Goal: Task Accomplishment & Management: Manage account settings

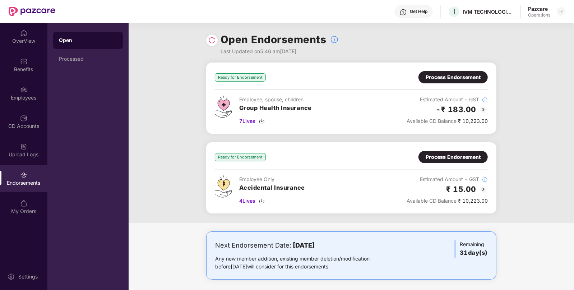
click at [437, 78] on div "Process Endorsement" at bounding box center [453, 77] width 55 height 8
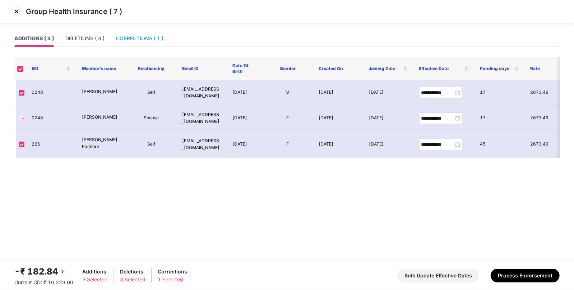
click at [142, 42] on div "CORRECTIONS ( 1 )" at bounding box center [139, 38] width 47 height 8
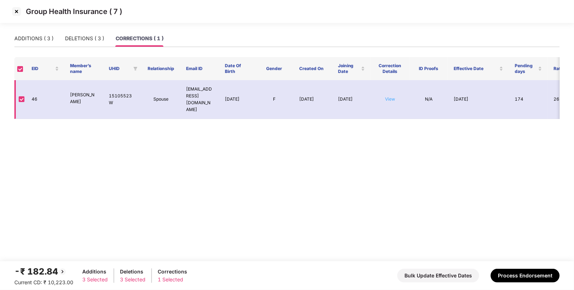
click at [388, 96] on link "View" at bounding box center [390, 98] width 10 height 5
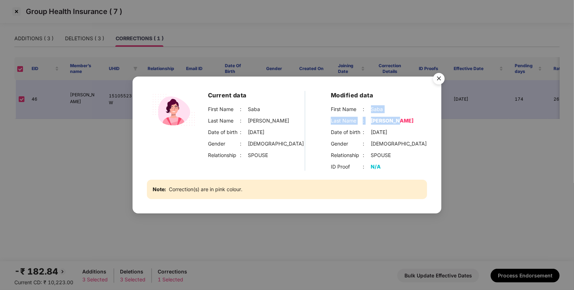
drag, startPoint x: 372, startPoint y: 111, endPoint x: 394, endPoint y: 119, distance: 23.9
click at [394, 119] on div "First Name : Saba Last Name : Sohel Raj Date of birth : 12-21-1997 Gender : FEM…" at bounding box center [379, 132] width 96 height 54
click at [377, 123] on div "Sohel Raj" at bounding box center [392, 121] width 43 height 8
click at [379, 118] on div "Sohel Raj" at bounding box center [392, 121] width 43 height 8
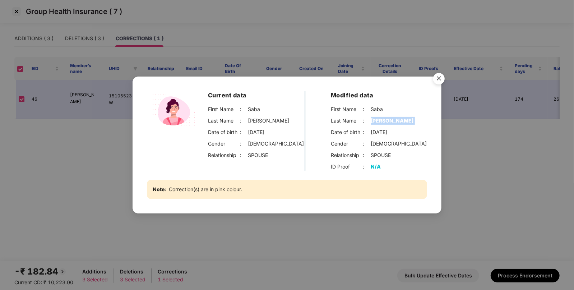
click at [379, 118] on div "Sohel Raj" at bounding box center [392, 121] width 43 height 8
copy div "Sohel Raj"
click at [433, 79] on img "Close" at bounding box center [439, 80] width 20 height 20
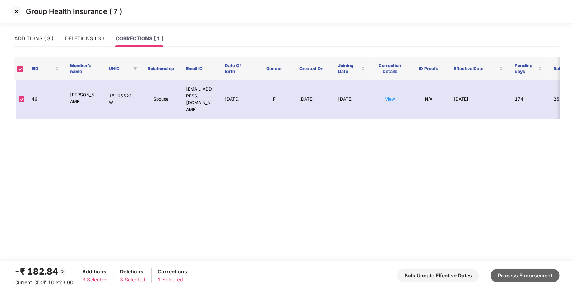
click at [526, 273] on button "Process Endorsement" at bounding box center [525, 276] width 69 height 14
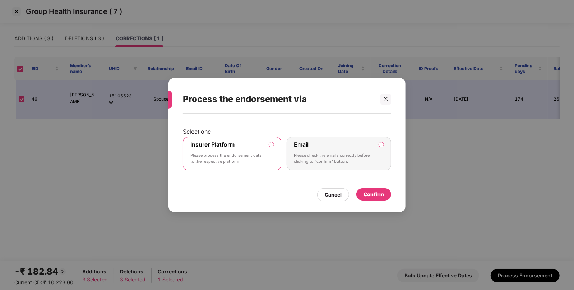
click at [367, 192] on div "Confirm" at bounding box center [374, 194] width 20 height 8
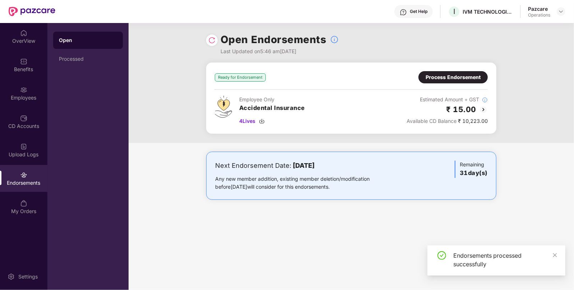
click at [452, 74] on div "Process Endorsement" at bounding box center [453, 77] width 55 height 8
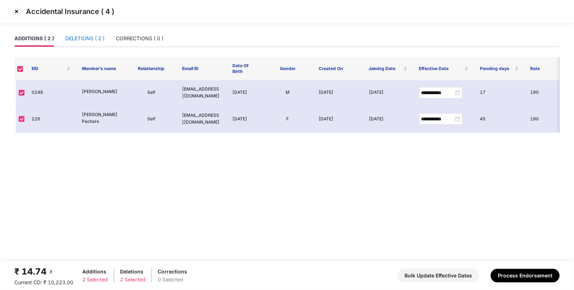
click at [79, 38] on div "DELETIONS ( 2 )" at bounding box center [84, 38] width 39 height 8
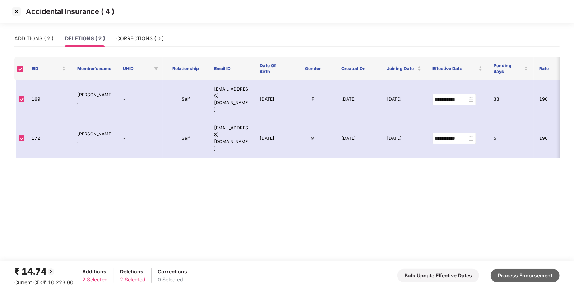
click at [527, 275] on button "Process Endorsement" at bounding box center [525, 276] width 69 height 14
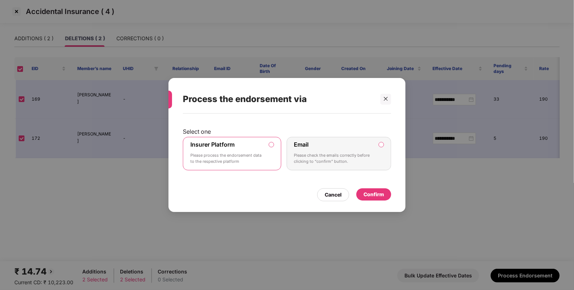
click at [369, 189] on div "Confirm" at bounding box center [373, 194] width 35 height 12
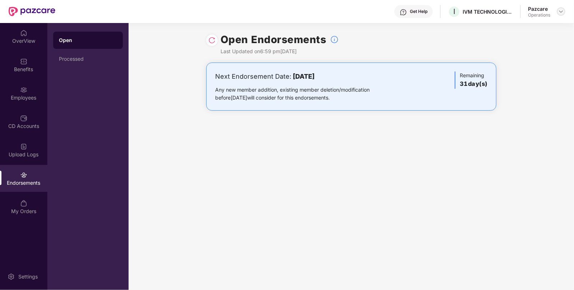
click at [561, 12] on img at bounding box center [561, 12] width 6 height 6
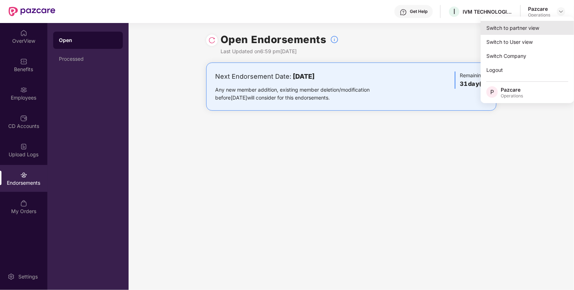
click at [501, 32] on div "Switch to partner view" at bounding box center [527, 28] width 93 height 14
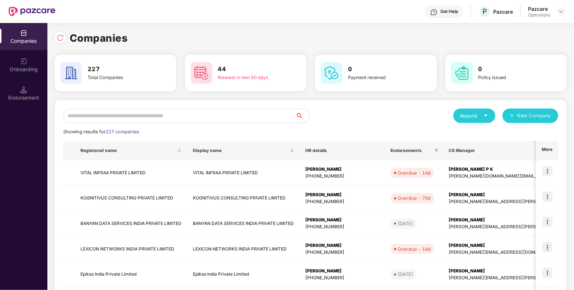
click at [192, 120] on input "text" at bounding box center [179, 115] width 232 height 14
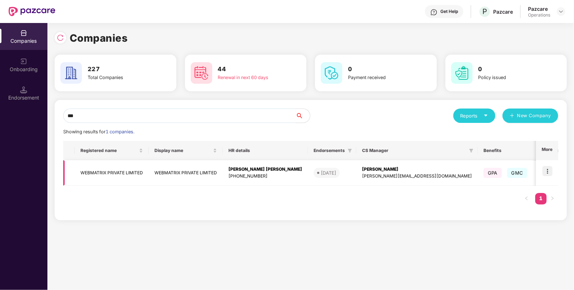
type input "***"
click at [547, 165] on td at bounding box center [547, 173] width 22 height 26
click at [546, 165] on td at bounding box center [547, 173] width 22 height 26
click at [546, 169] on img at bounding box center [547, 171] width 10 height 10
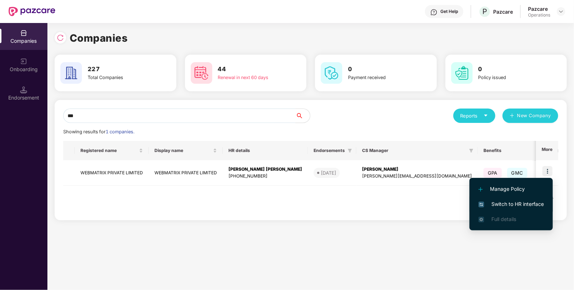
click at [511, 205] on span "Switch to HR interface" at bounding box center [510, 204] width 65 height 8
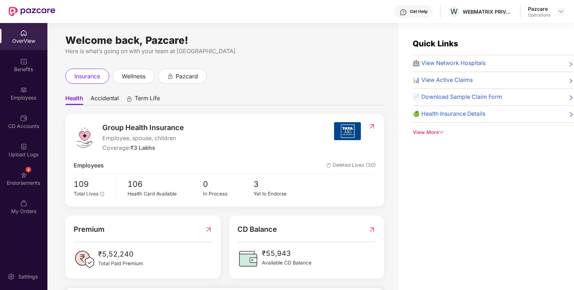
click at [27, 180] on div "Endorsements" at bounding box center [23, 182] width 47 height 7
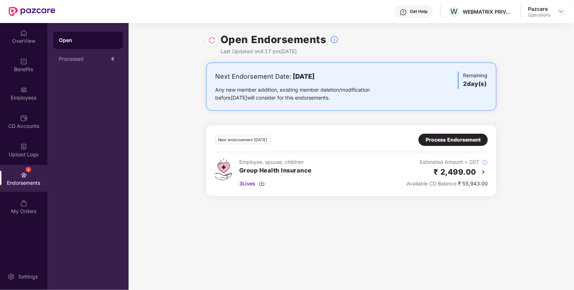
click at [446, 138] on div "Process Endorsement" at bounding box center [453, 140] width 55 height 8
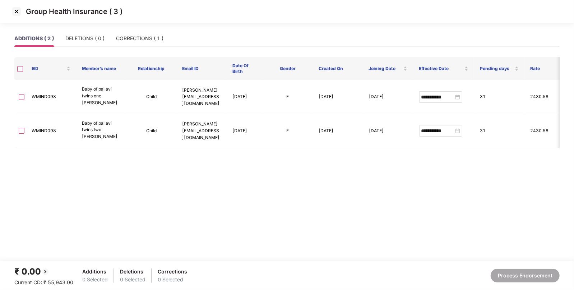
click at [19, 72] on label at bounding box center [20, 68] width 6 height 7
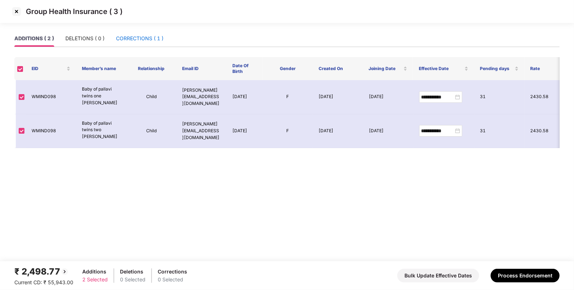
click at [139, 40] on div "CORRECTIONS ( 1 )" at bounding box center [139, 38] width 47 height 8
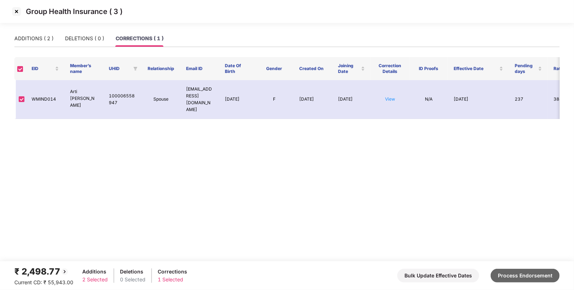
click at [515, 269] on button "Process Endorsement" at bounding box center [525, 276] width 69 height 14
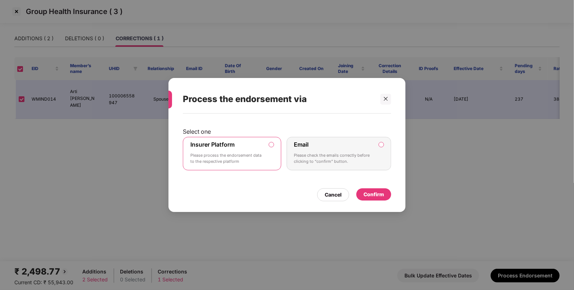
click at [369, 194] on div "Confirm" at bounding box center [374, 194] width 20 height 8
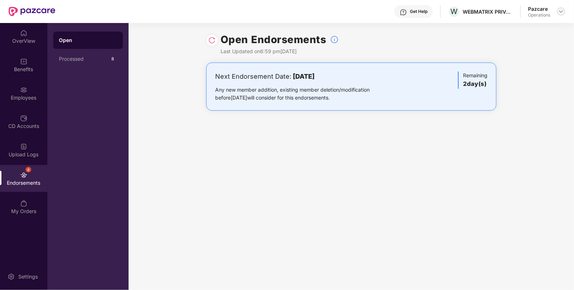
click at [563, 10] on img at bounding box center [561, 12] width 6 height 6
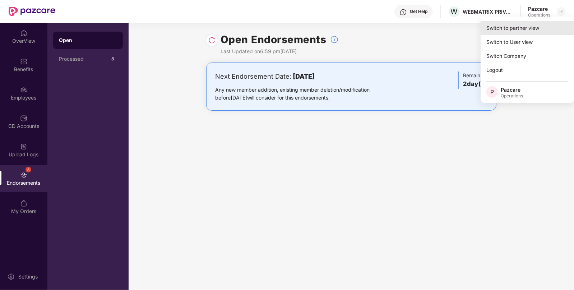
click at [512, 26] on div "Switch to partner view" at bounding box center [527, 28] width 93 height 14
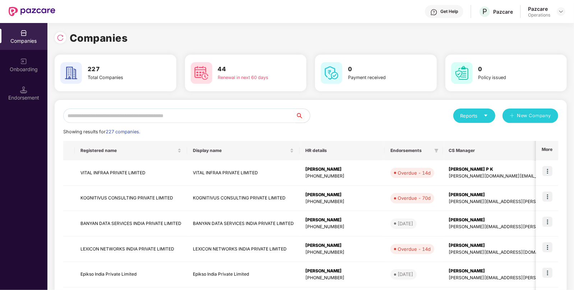
paste input "**********"
click at [255, 111] on input "text" at bounding box center [179, 115] width 232 height 14
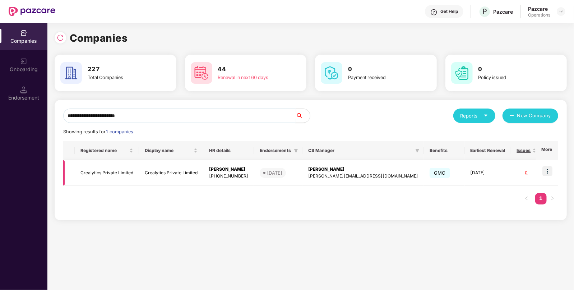
type input "**********"
click at [546, 174] on img at bounding box center [547, 171] width 10 height 10
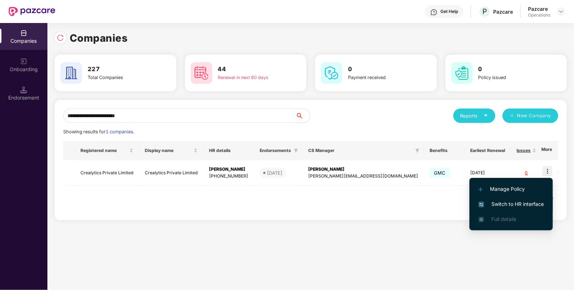
click at [520, 201] on span "Switch to HR interface" at bounding box center [510, 204] width 65 height 8
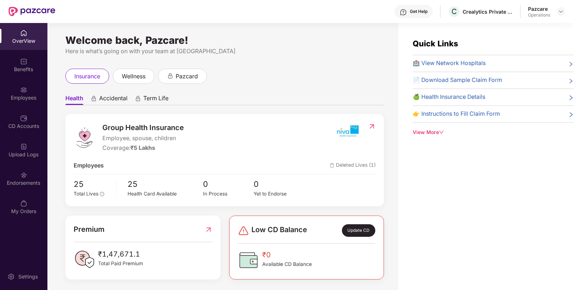
click at [28, 180] on div "Endorsements" at bounding box center [23, 182] width 47 height 7
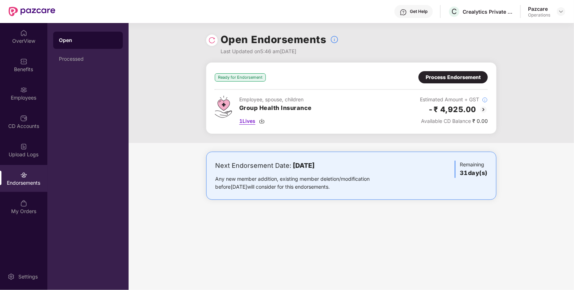
click at [267, 121] on div "1 Lives" at bounding box center [275, 121] width 73 height 8
click at [464, 79] on div "Process Endorsement" at bounding box center [453, 77] width 55 height 8
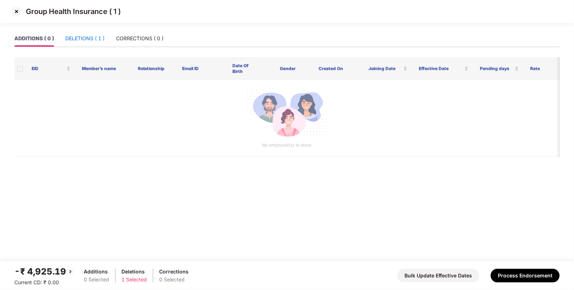
click at [90, 41] on div "DELETIONS ( 1 )" at bounding box center [84, 38] width 39 height 8
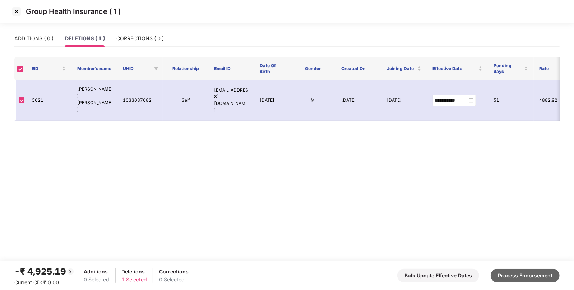
click at [529, 272] on button "Process Endorsement" at bounding box center [525, 276] width 69 height 14
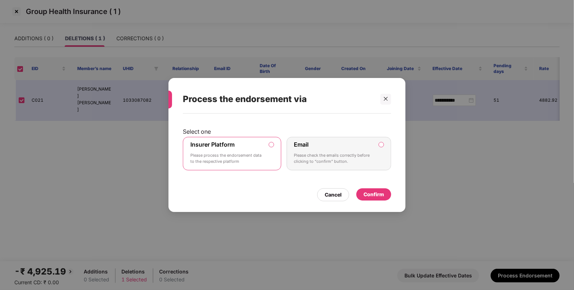
click at [382, 195] on div "Confirm" at bounding box center [374, 194] width 20 height 8
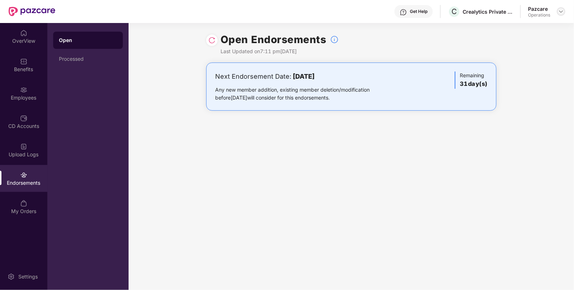
click at [564, 14] on div at bounding box center [561, 11] width 9 height 9
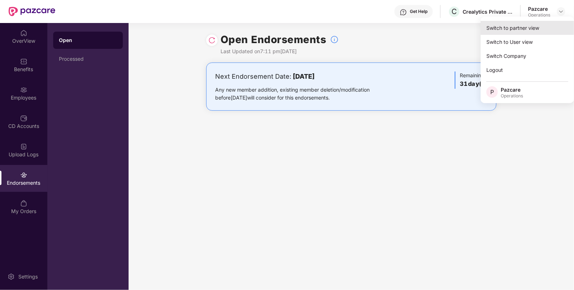
click at [508, 26] on div "Switch to partner view" at bounding box center [527, 28] width 93 height 14
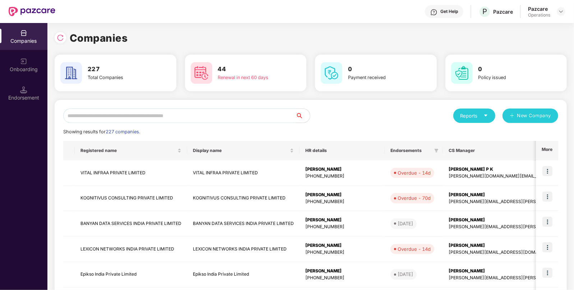
click at [270, 114] on input "text" at bounding box center [179, 115] width 232 height 14
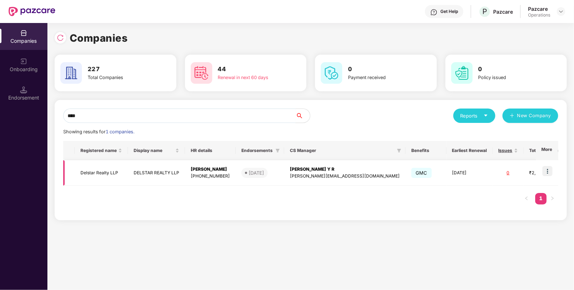
type input "****"
click at [97, 172] on td "Delstar Realty LLP" at bounding box center [101, 173] width 53 height 26
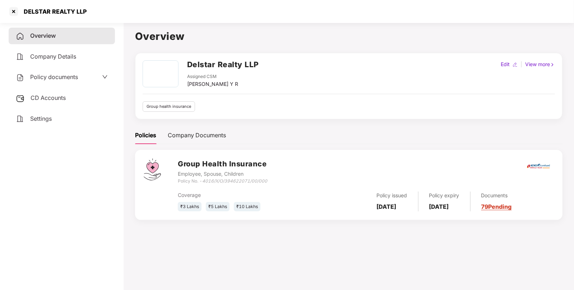
click at [47, 79] on span "Policy documents" at bounding box center [54, 76] width 48 height 7
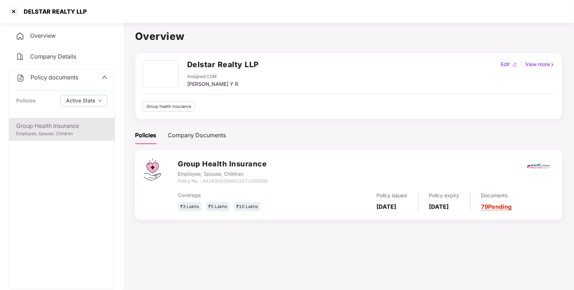
click at [43, 120] on div "Group Health Insurance Employee, Spouse, Children" at bounding box center [62, 129] width 106 height 23
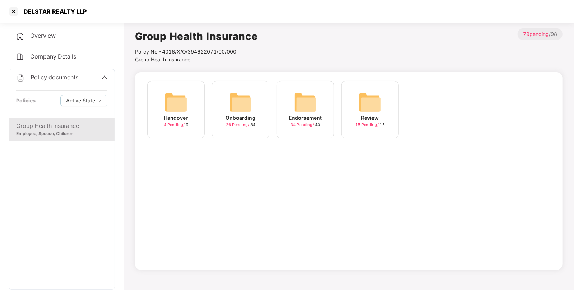
click at [301, 99] on img at bounding box center [305, 102] width 23 height 23
click at [450, 111] on div "August-2025 10 Pending / 10" at bounding box center [434, 109] width 57 height 57
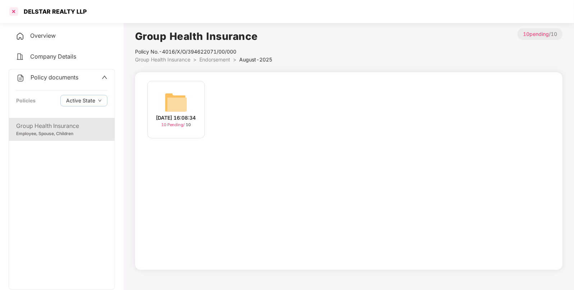
click at [13, 9] on div at bounding box center [13, 11] width 11 height 11
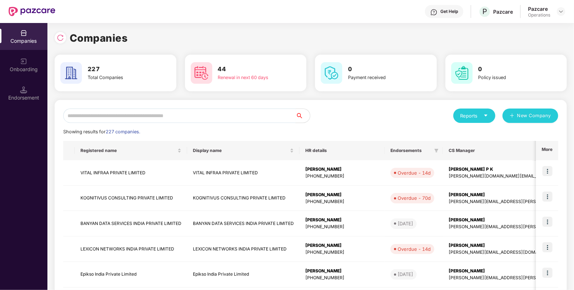
click at [165, 119] on input "text" at bounding box center [179, 115] width 232 height 14
click at [23, 84] on div "Endorsement" at bounding box center [23, 93] width 47 height 27
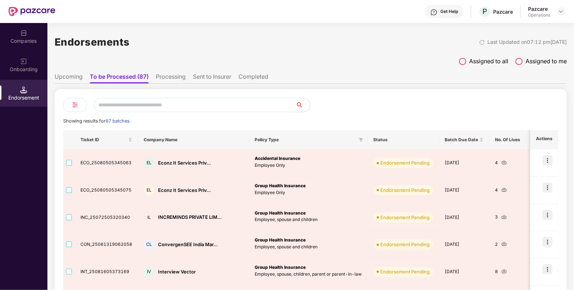
click at [128, 105] on input "text" at bounding box center [195, 105] width 202 height 14
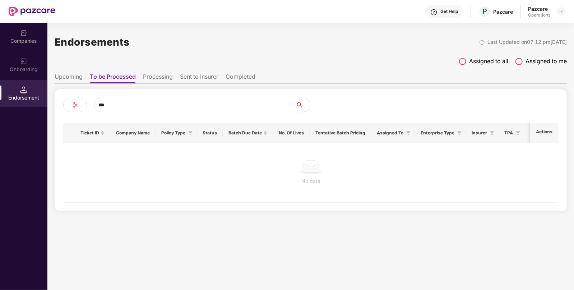
type input "***"
click at [156, 78] on li "Processing" at bounding box center [158, 78] width 30 height 10
click at [153, 106] on input "***" at bounding box center [195, 105] width 202 height 14
click at [192, 78] on li "Sent to Insurer" at bounding box center [199, 78] width 38 height 10
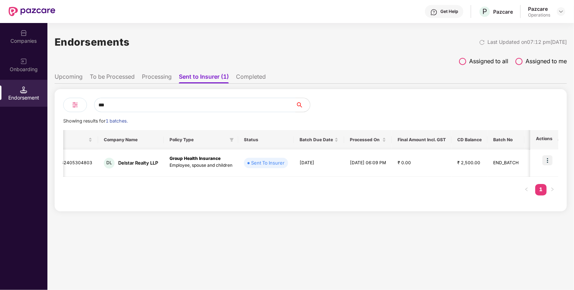
scroll to position [0, 37]
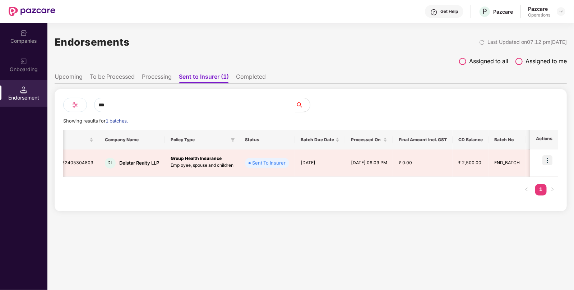
click at [28, 93] on div "Endorsement" at bounding box center [23, 93] width 47 height 27
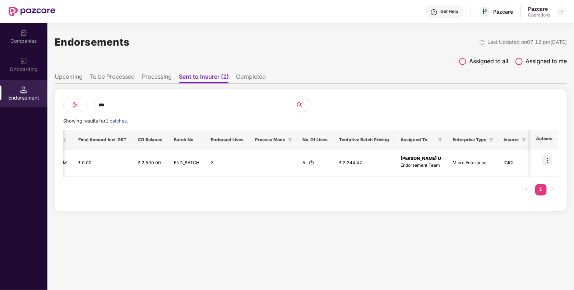
scroll to position [0, 394]
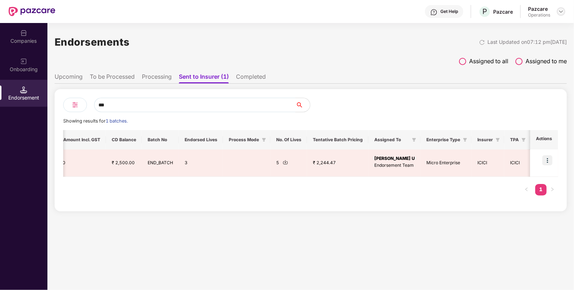
click at [561, 12] on img at bounding box center [561, 12] width 6 height 6
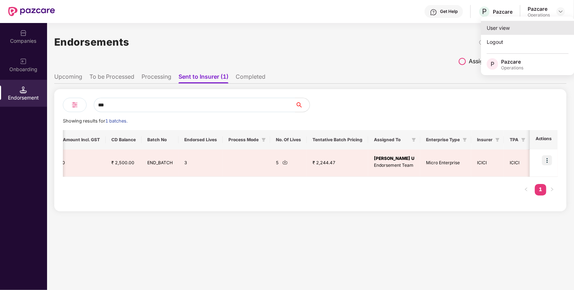
click at [506, 30] on div "User view" at bounding box center [527, 28] width 93 height 14
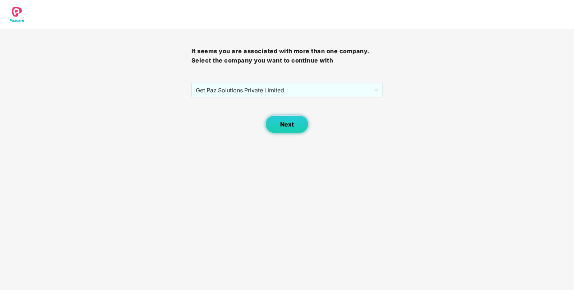
click at [283, 122] on span "Next" at bounding box center [287, 124] width 14 height 7
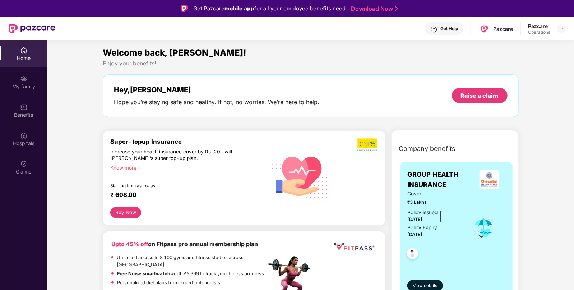
click at [556, 28] on div "Pazcare Operations" at bounding box center [546, 29] width 37 height 13
click at [560, 33] on div at bounding box center [561, 28] width 9 height 9
click at [564, 28] on div at bounding box center [561, 28] width 9 height 9
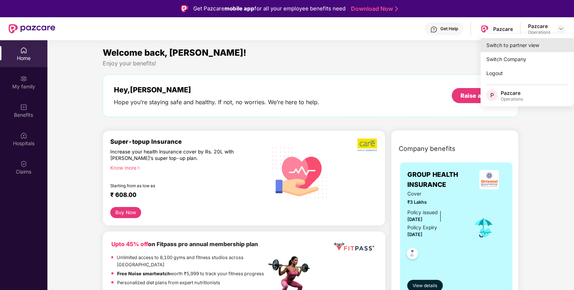
click at [505, 43] on div "Switch to partner view" at bounding box center [527, 45] width 93 height 14
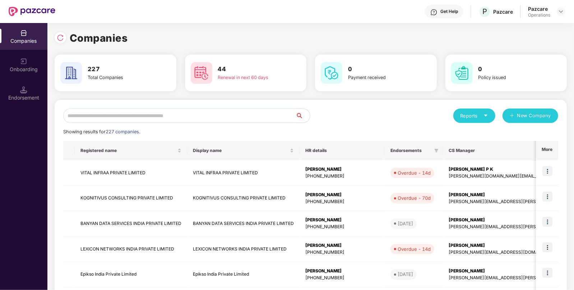
click at [231, 106] on div "Reports New Company Showing results for 227 companies. Registered name Display …" at bounding box center [311, 274] width 512 height 349
paste input "**********"
click at [223, 115] on input "text" at bounding box center [179, 115] width 232 height 14
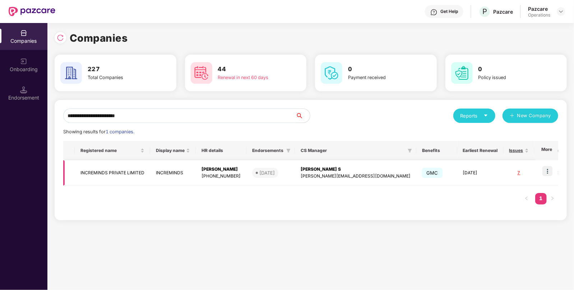
type input "**********"
click at [549, 168] on img at bounding box center [547, 171] width 10 height 10
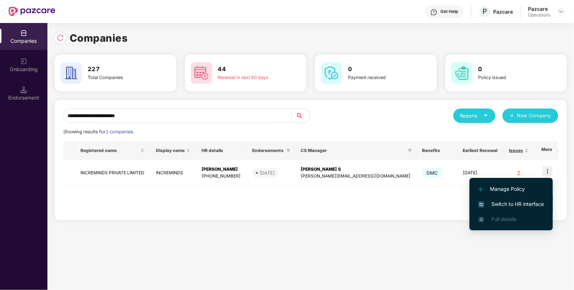
click at [507, 201] on span "Switch to HR interface" at bounding box center [510, 204] width 65 height 8
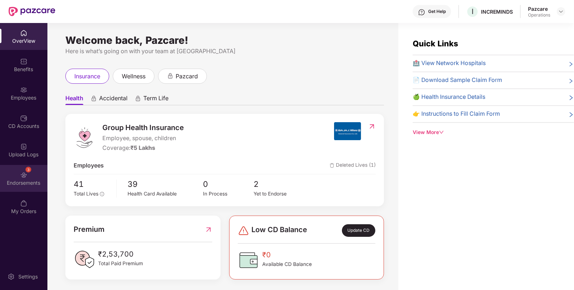
click at [25, 182] on div "Endorsements" at bounding box center [23, 182] width 47 height 7
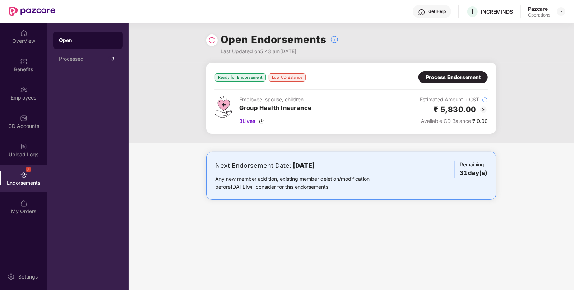
click at [485, 109] on img at bounding box center [483, 109] width 9 height 9
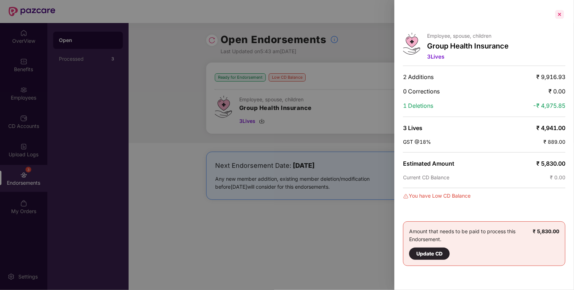
click at [560, 15] on div at bounding box center [559, 14] width 11 height 11
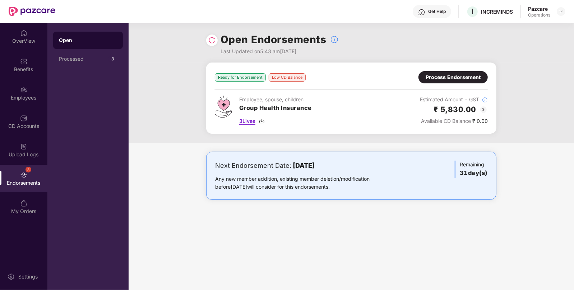
click at [263, 123] on img at bounding box center [262, 121] width 6 height 6
click at [484, 110] on img at bounding box center [483, 109] width 9 height 9
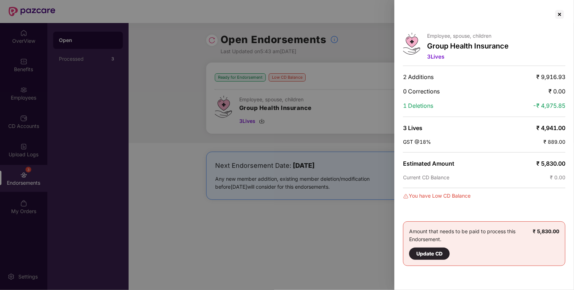
click at [386, 138] on div at bounding box center [287, 145] width 574 height 290
click at [561, 11] on div at bounding box center [559, 14] width 11 height 11
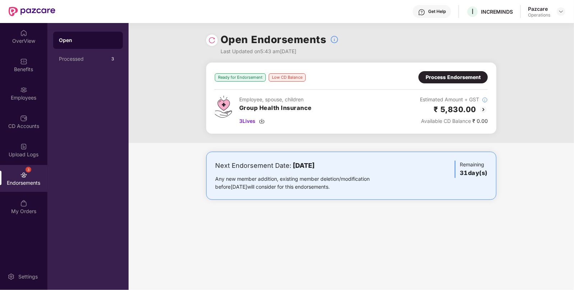
click at [483, 110] on img at bounding box center [483, 109] width 9 height 9
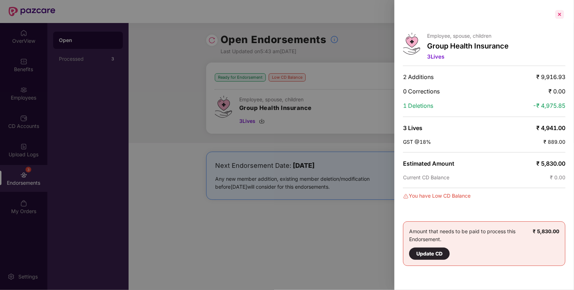
click at [562, 14] on div at bounding box center [559, 14] width 11 height 11
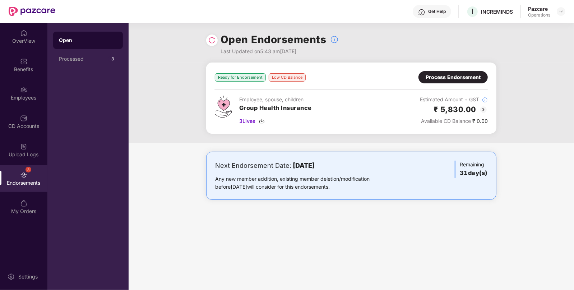
click at [464, 82] on div "Process Endorsement" at bounding box center [452, 77] width 69 height 12
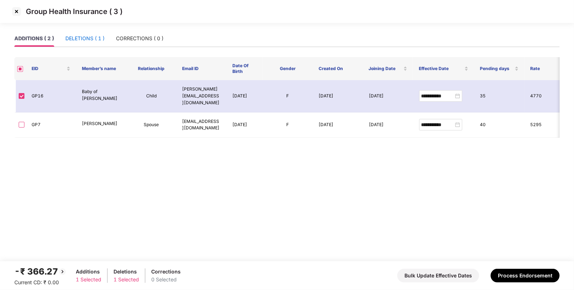
click at [86, 38] on div "DELETIONS ( 1 )" at bounding box center [84, 38] width 39 height 8
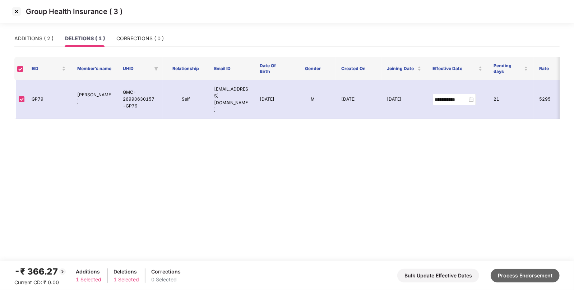
click at [524, 278] on button "Process Endorsement" at bounding box center [525, 276] width 69 height 14
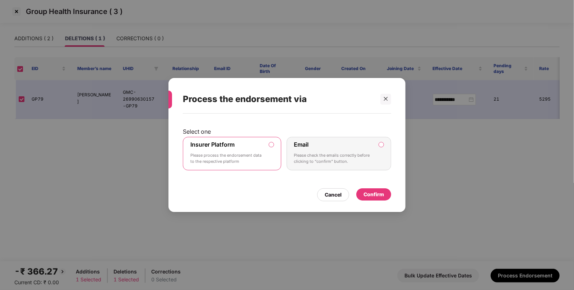
click at [376, 195] on div "Confirm" at bounding box center [374, 194] width 20 height 8
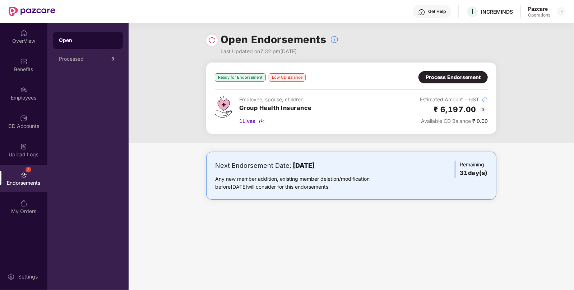
click at [481, 109] on img at bounding box center [483, 109] width 9 height 9
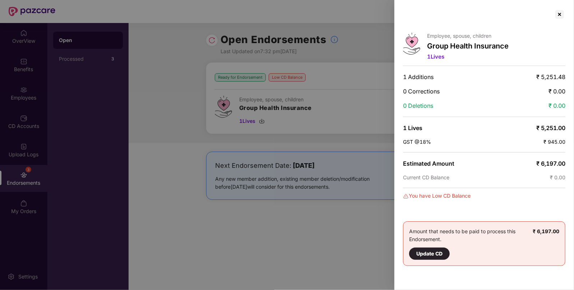
click at [566, 10] on div "Employee, spouse, children Group Health Insurance 1 Lives 1 Additions ₹ 5,251.4…" at bounding box center [484, 145] width 180 height 290
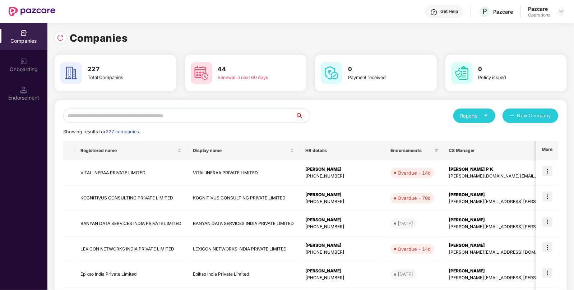
click at [205, 116] on input "text" at bounding box center [179, 115] width 232 height 14
paste input "**********"
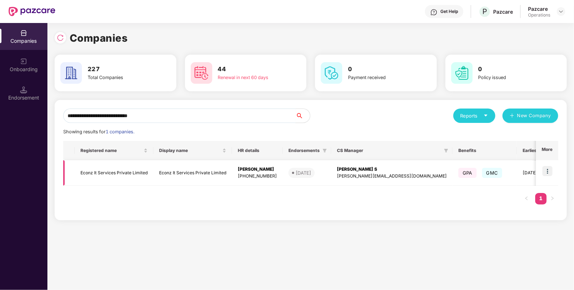
type input "**********"
click at [547, 165] on td at bounding box center [547, 173] width 22 height 26
click at [547, 174] on img at bounding box center [547, 171] width 10 height 10
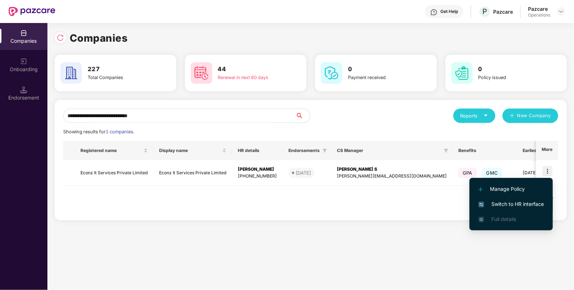
click at [512, 203] on span "Switch to HR interface" at bounding box center [510, 204] width 65 height 8
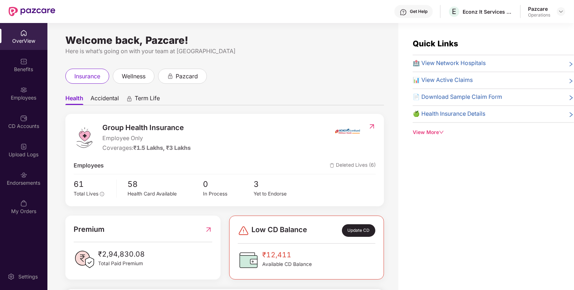
click at [20, 182] on div "Endorsements" at bounding box center [23, 182] width 47 height 7
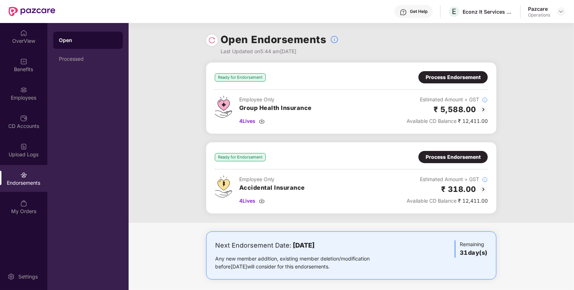
click at [484, 110] on img at bounding box center [483, 109] width 9 height 9
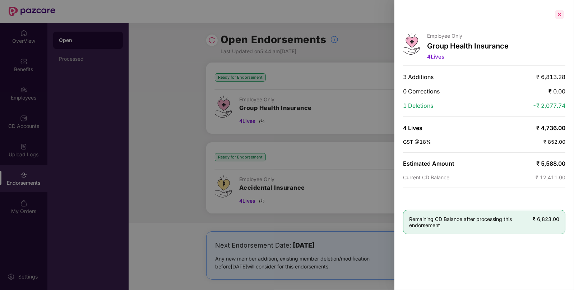
click at [559, 14] on div at bounding box center [559, 14] width 11 height 11
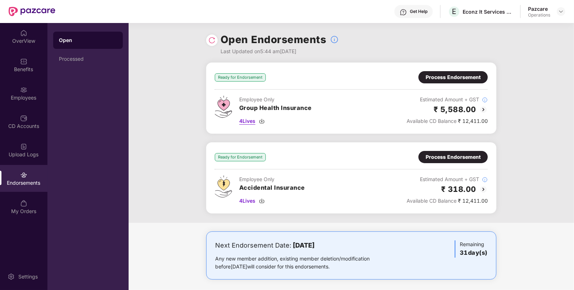
click at [263, 121] on img at bounding box center [262, 121] width 6 height 6
click at [263, 199] on img at bounding box center [262, 201] width 6 height 6
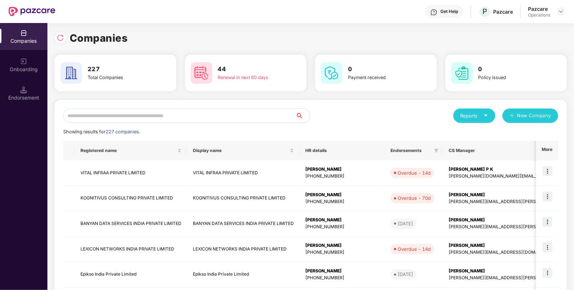
click at [27, 95] on div "Endorsement" at bounding box center [23, 97] width 47 height 7
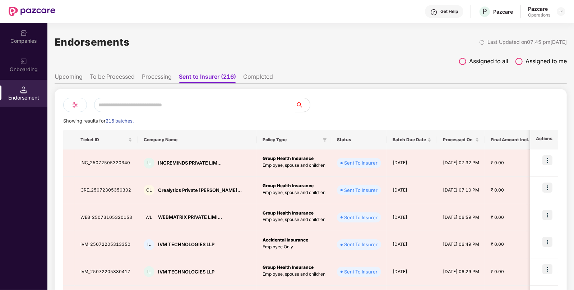
click at [105, 79] on li "To be Processed" at bounding box center [112, 78] width 45 height 10
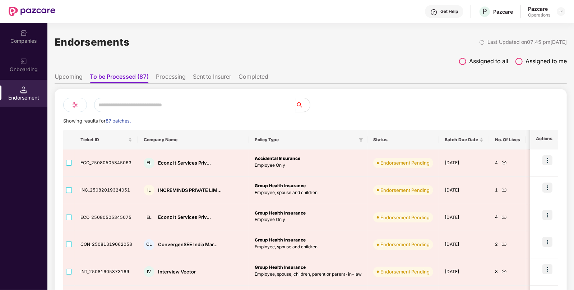
click at [149, 107] on input "text" at bounding box center [195, 105] width 202 height 14
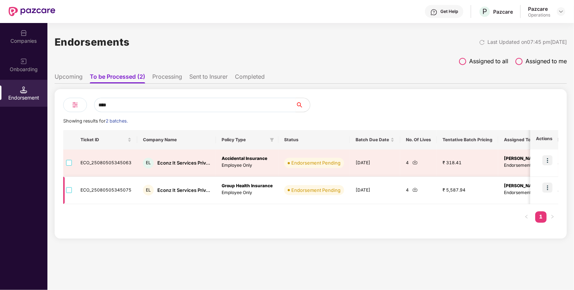
type input "****"
click at [548, 187] on img at bounding box center [547, 187] width 10 height 10
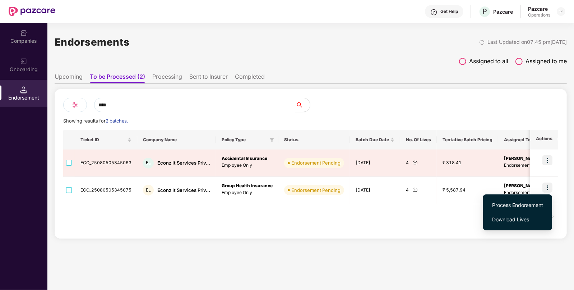
click at [522, 204] on span "Process Endorsement" at bounding box center [517, 205] width 51 height 8
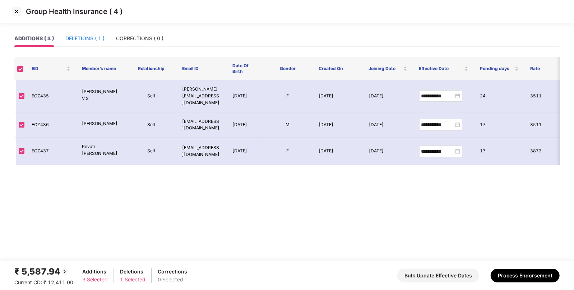
click at [75, 40] on div "DELETIONS ( 1 )" at bounding box center [84, 38] width 39 height 8
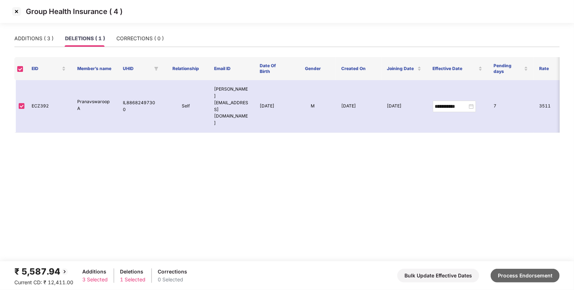
click at [520, 277] on button "Process Endorsement" at bounding box center [525, 276] width 69 height 14
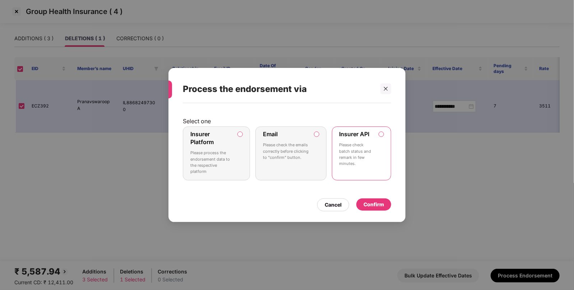
click at [368, 201] on div "Confirm" at bounding box center [374, 204] width 20 height 8
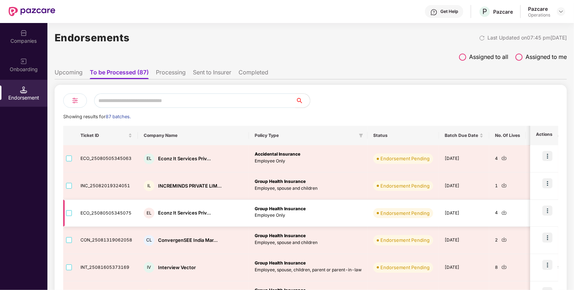
scroll to position [4, 0]
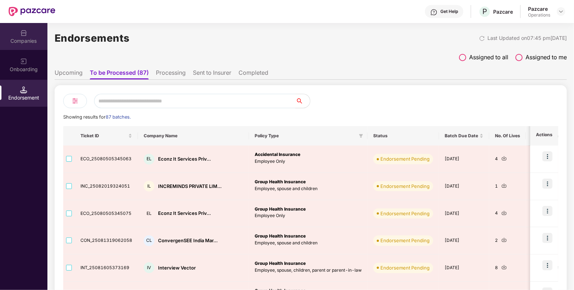
click at [35, 40] on div "Companies" at bounding box center [23, 40] width 47 height 7
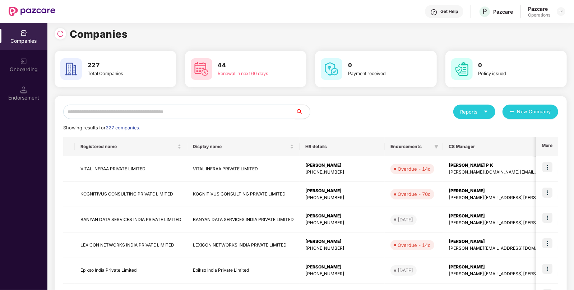
scroll to position [0, 0]
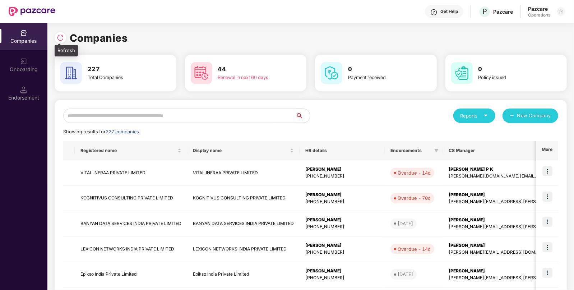
click at [59, 38] on img at bounding box center [60, 37] width 7 height 7
click at [152, 47] on div "Companies 217 Total Companies 40 Renewal in next 60 days 0 Payment received 0 P…" at bounding box center [311, 242] width 512 height 424
click at [32, 93] on div "Endorsement" at bounding box center [23, 93] width 47 height 27
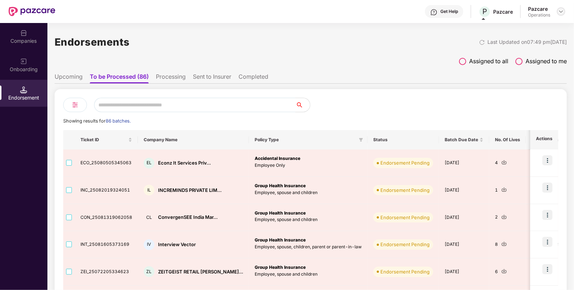
click at [561, 12] on img at bounding box center [561, 12] width 6 height 6
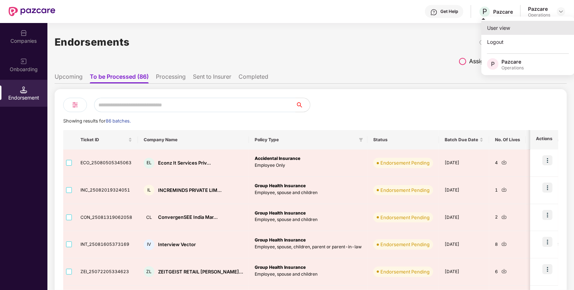
click at [502, 31] on div "User view" at bounding box center [527, 28] width 93 height 14
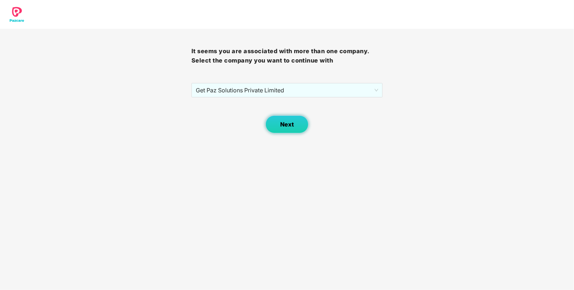
click at [279, 131] on button "Next" at bounding box center [286, 124] width 43 height 18
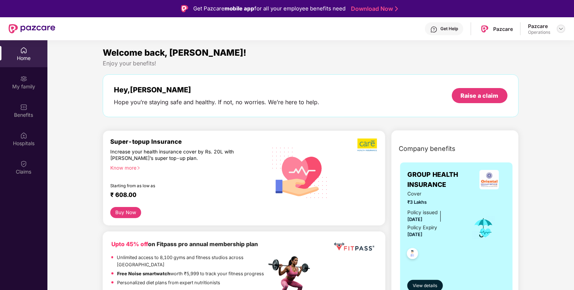
click at [560, 27] on img at bounding box center [561, 29] width 6 height 6
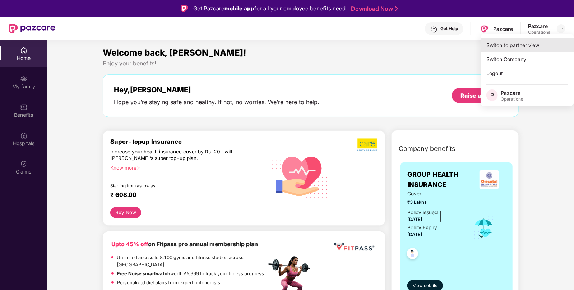
click at [510, 40] on div "Switch to partner view" at bounding box center [527, 45] width 93 height 14
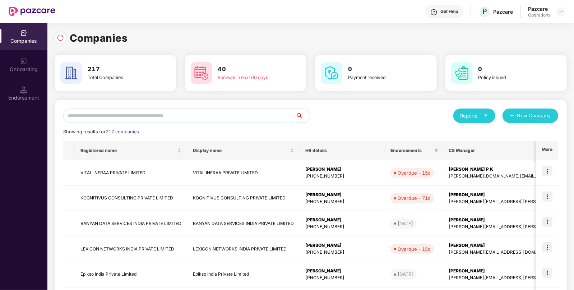
paste input "**********"
click at [201, 118] on input "text" at bounding box center [179, 115] width 232 height 14
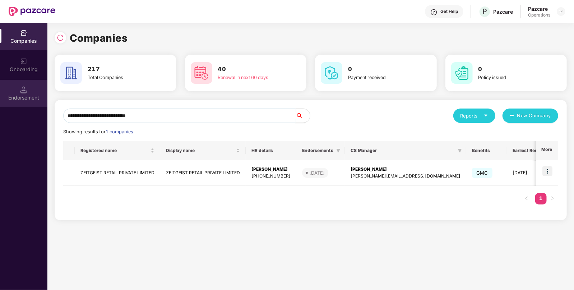
type input "**********"
click at [5, 100] on div "Endorsement" at bounding box center [23, 97] width 47 height 7
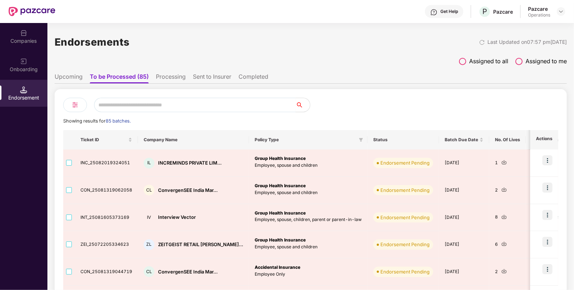
click at [177, 107] on input "text" at bounding box center [195, 105] width 202 height 14
paste input "**********"
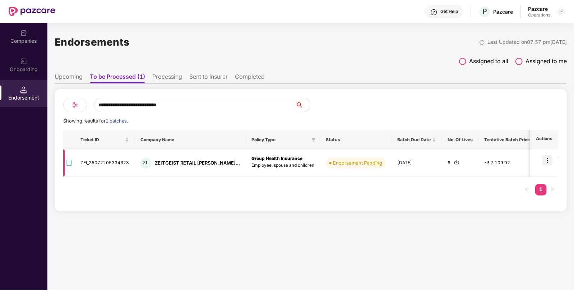
type input "**********"
click at [454, 161] on img at bounding box center [456, 161] width 5 height 5
click at [548, 162] on img at bounding box center [547, 160] width 10 height 10
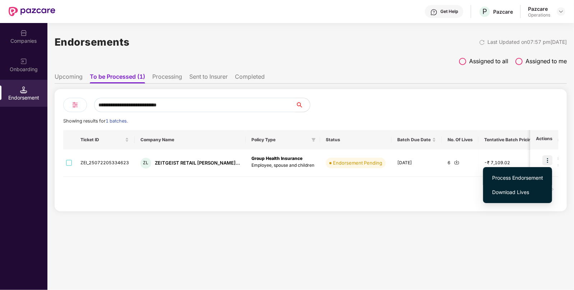
click at [515, 177] on span "Process Endorsement" at bounding box center [517, 178] width 51 height 8
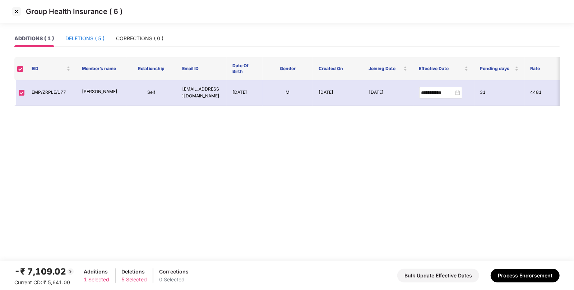
click at [97, 40] on div "DELETIONS ( 5 )" at bounding box center [84, 38] width 39 height 8
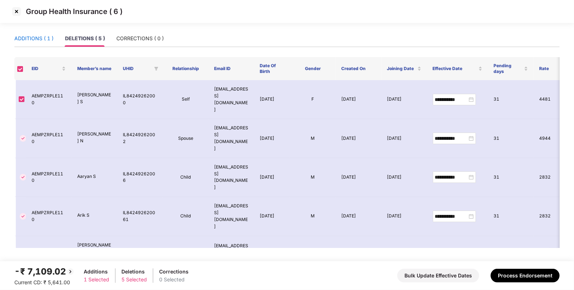
click at [45, 41] on div "ADDITIONS ( 1 )" at bounding box center [33, 38] width 39 height 8
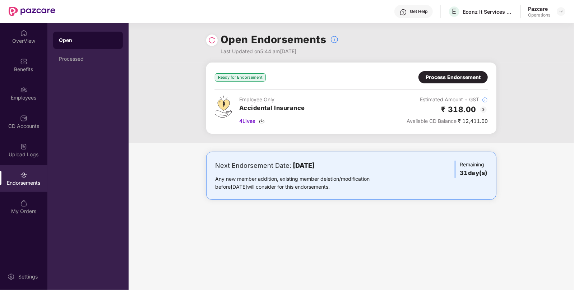
click at [443, 82] on div "Process Endorsement" at bounding box center [452, 77] width 69 height 12
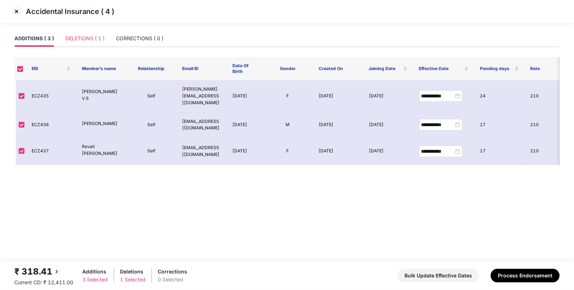
click at [70, 34] on div "DELETIONS ( 1 )" at bounding box center [84, 38] width 39 height 17
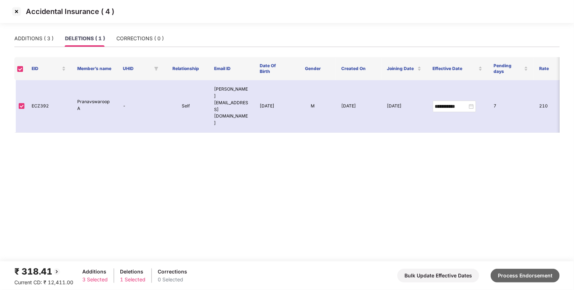
click at [523, 278] on button "Process Endorsement" at bounding box center [525, 276] width 69 height 14
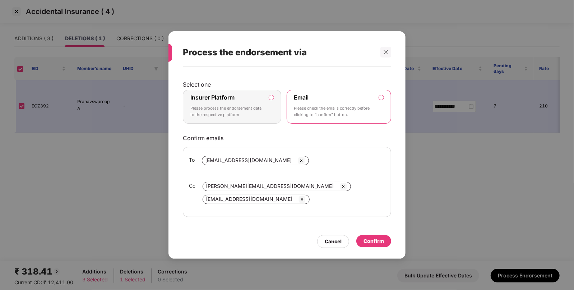
click at [275, 102] on label "Insurer Platform Please process the endorsement data to the respective platform" at bounding box center [232, 107] width 98 height 34
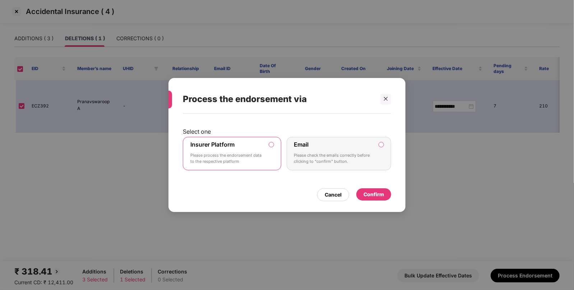
click at [366, 192] on div "Confirm" at bounding box center [374, 194] width 20 height 8
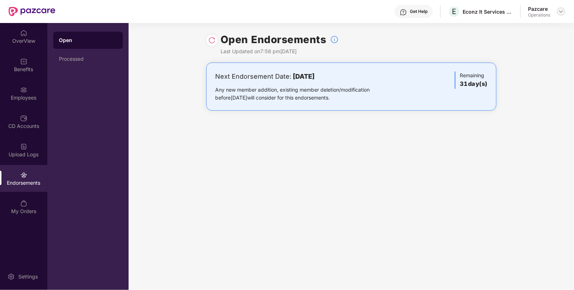
click at [562, 9] on img at bounding box center [561, 12] width 6 height 6
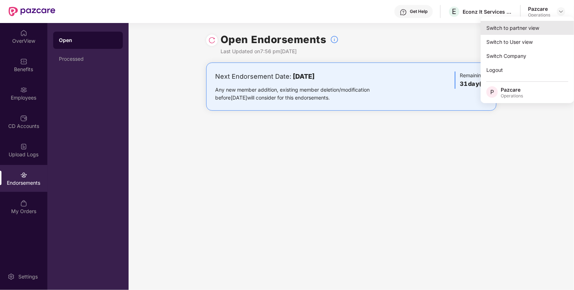
click at [521, 26] on div "Switch to partner view" at bounding box center [527, 28] width 93 height 14
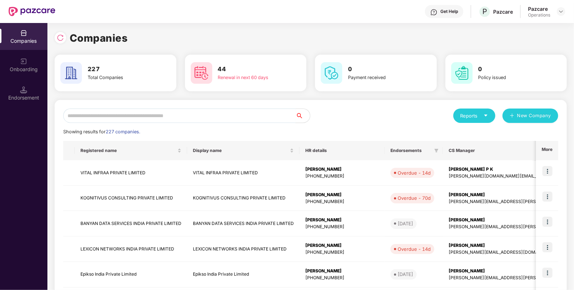
click at [154, 118] on input "text" at bounding box center [179, 115] width 232 height 14
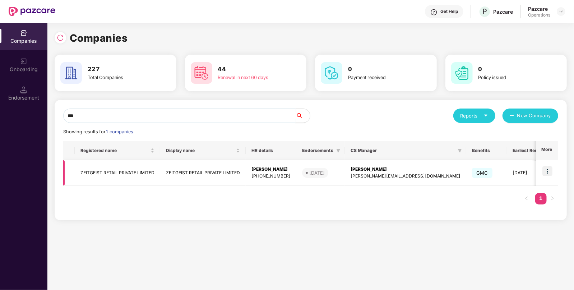
type input "***"
click at [550, 169] on img at bounding box center [547, 171] width 10 height 10
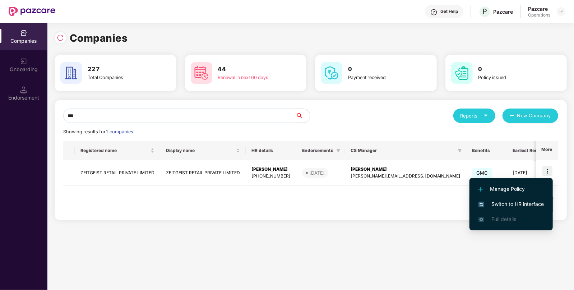
click at [492, 208] on li "Switch to HR interface" at bounding box center [510, 203] width 83 height 15
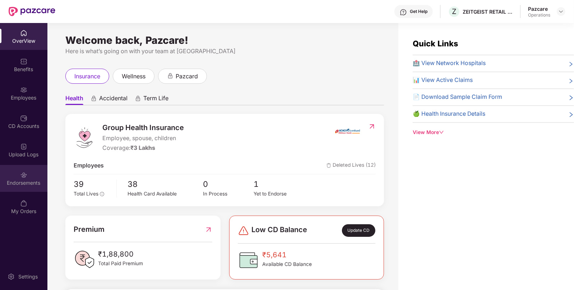
click at [26, 176] on img at bounding box center [23, 174] width 7 height 7
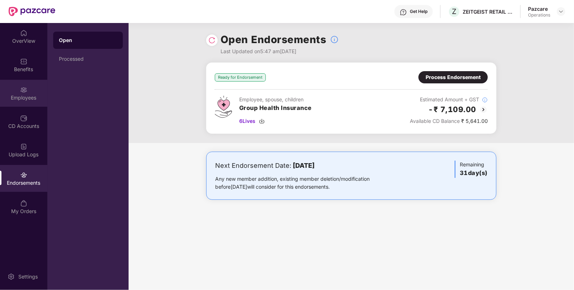
click at [29, 101] on div "Employees" at bounding box center [23, 93] width 47 height 27
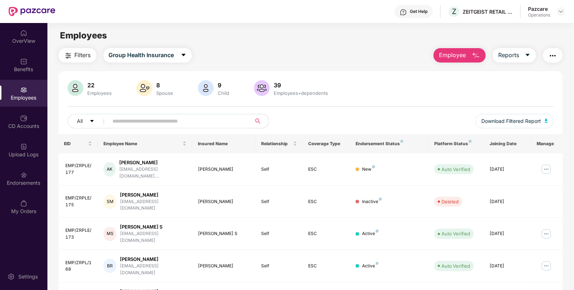
click at [82, 52] on span "Filters" at bounding box center [83, 55] width 16 height 9
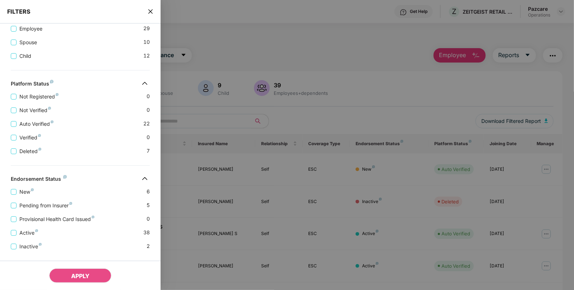
scroll to position [165, 0]
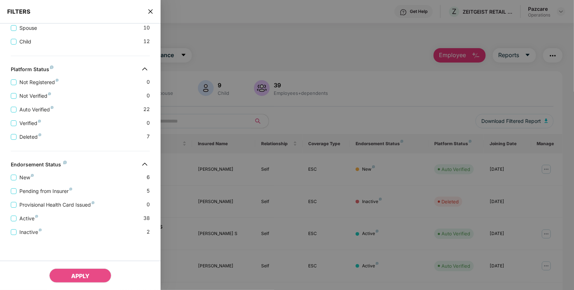
click at [150, 9] on icon "close" at bounding box center [151, 12] width 6 height 6
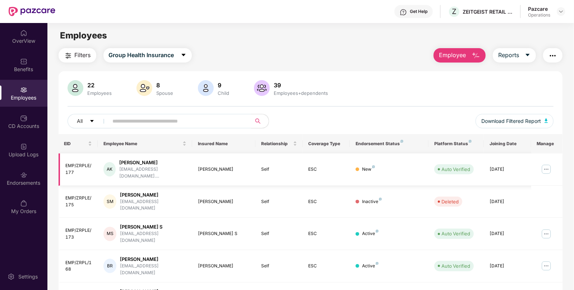
click at [130, 161] on div "[PERSON_NAME]" at bounding box center [152, 162] width 67 height 7
copy div "[PERSON_NAME]"
click at [144, 123] on input "text" at bounding box center [177, 121] width 129 height 11
paste input "**********"
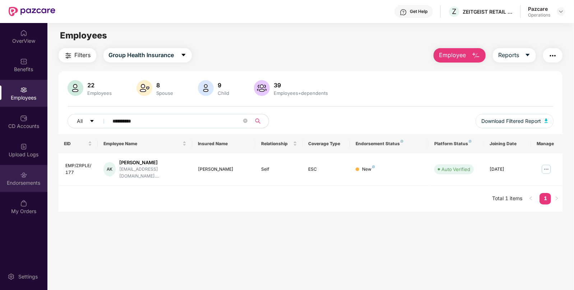
type input "**********"
click at [35, 171] on div "Endorsements" at bounding box center [23, 178] width 47 height 27
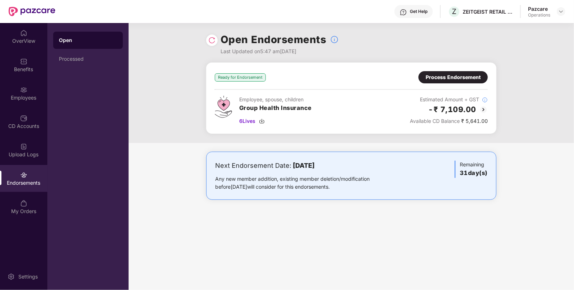
click at [446, 73] on div "Process Endorsement" at bounding box center [453, 77] width 55 height 8
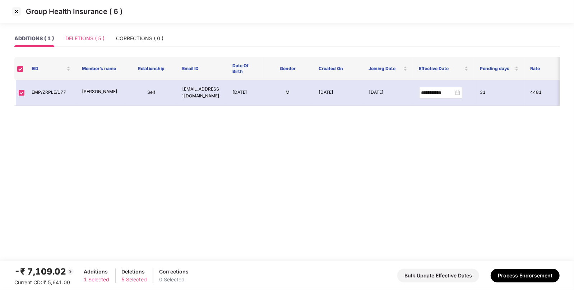
click at [81, 45] on div "DELETIONS ( 5 )" at bounding box center [84, 38] width 39 height 17
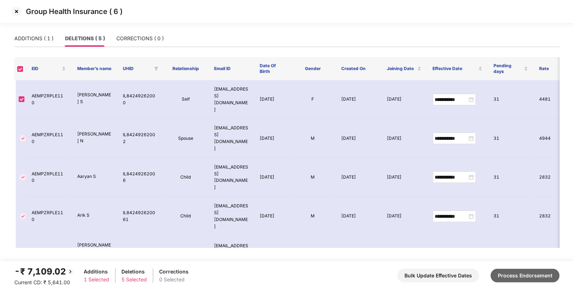
click at [519, 274] on button "Process Endorsement" at bounding box center [525, 276] width 69 height 14
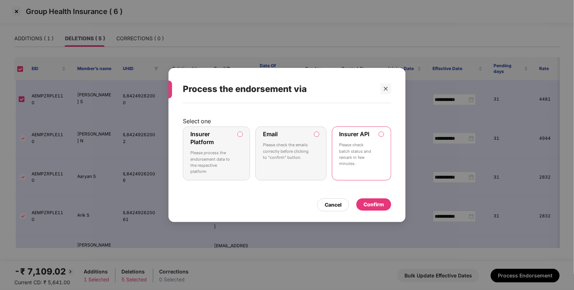
click at [377, 200] on div "Confirm" at bounding box center [374, 204] width 20 height 8
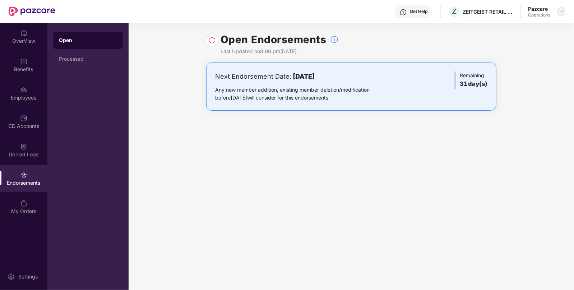
click at [559, 11] on img at bounding box center [561, 12] width 6 height 6
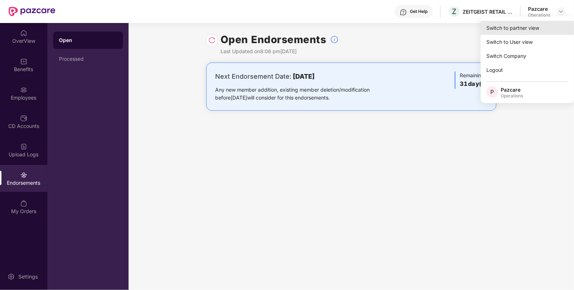
click at [518, 27] on div "Switch to partner view" at bounding box center [527, 28] width 93 height 14
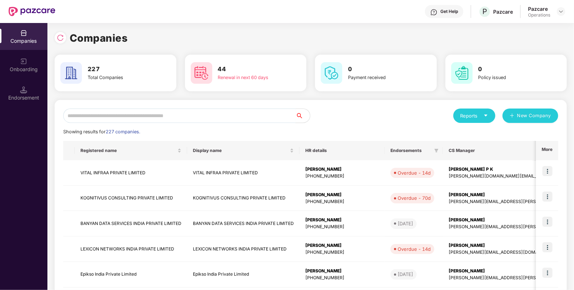
click at [214, 114] on input "text" at bounding box center [179, 115] width 232 height 14
paste input "**********"
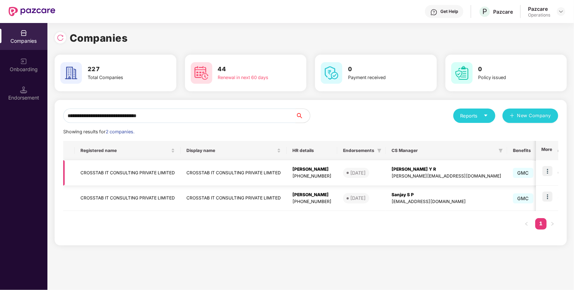
type input "**********"
click at [546, 169] on img at bounding box center [547, 171] width 10 height 10
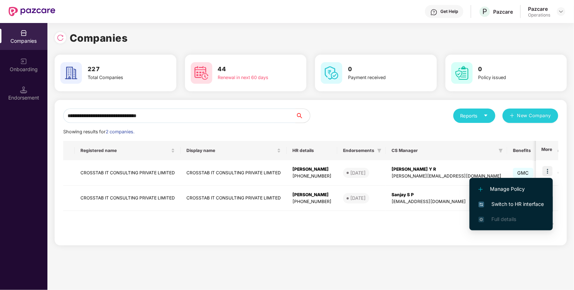
click at [520, 203] on span "Switch to HR interface" at bounding box center [510, 204] width 65 height 8
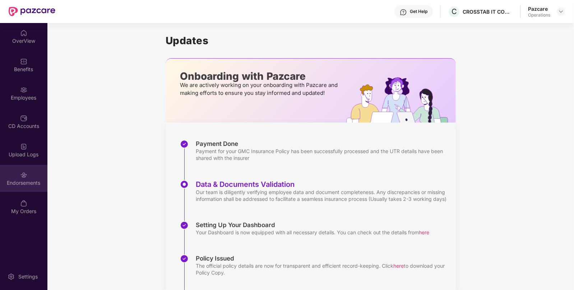
click at [18, 173] on div "Endorsements" at bounding box center [23, 178] width 47 height 27
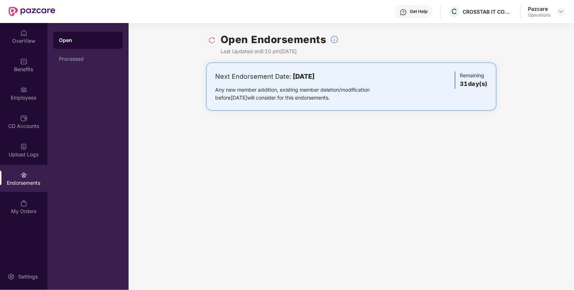
click at [214, 38] on img at bounding box center [211, 40] width 7 height 7
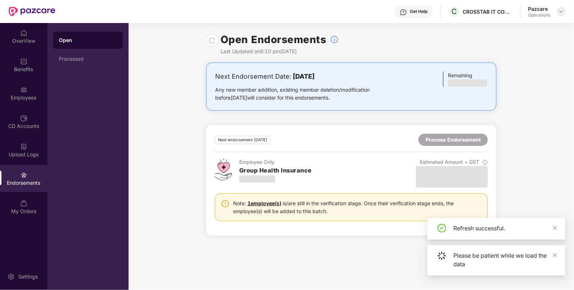
click at [560, 8] on div at bounding box center [561, 11] width 9 height 9
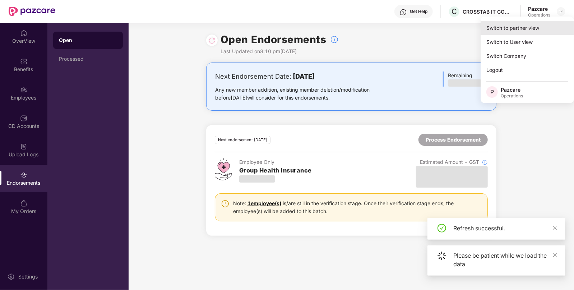
click at [512, 30] on div "Switch to partner view" at bounding box center [527, 28] width 93 height 14
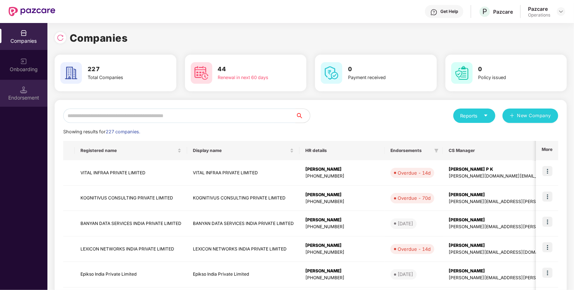
click at [14, 94] on div "Endorsement" at bounding box center [23, 97] width 47 height 7
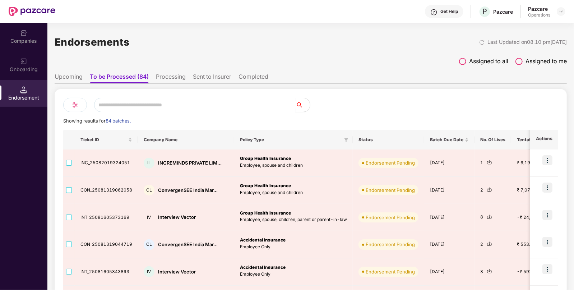
click at [112, 111] on input "text" at bounding box center [195, 105] width 202 height 14
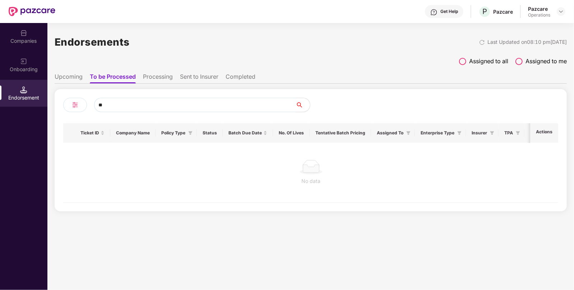
type input "*"
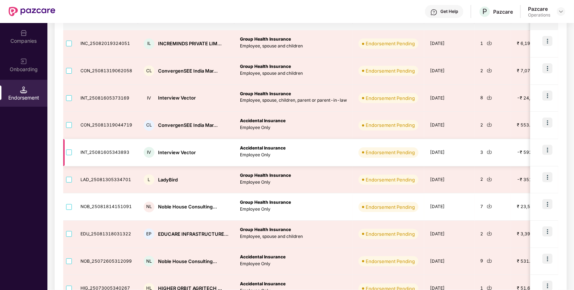
scroll to position [0, 0]
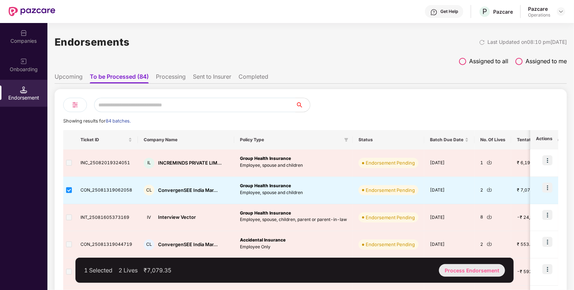
click at [462, 268] on div "Process Endorsement" at bounding box center [472, 270] width 66 height 13
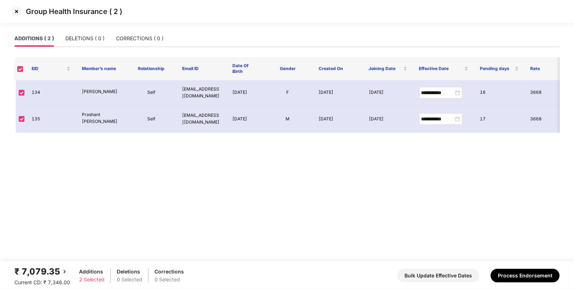
click at [19, 11] on img at bounding box center [16, 11] width 11 height 11
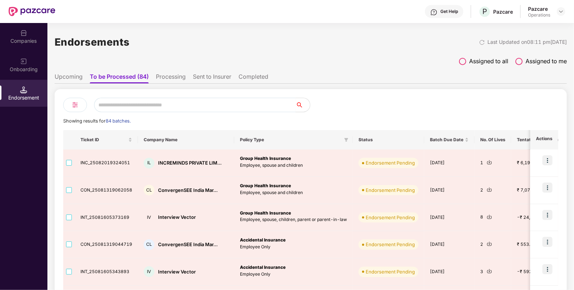
click at [123, 108] on input "text" at bounding box center [195, 105] width 202 height 14
paste input "**********"
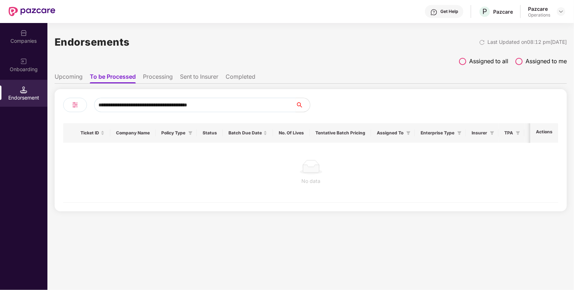
type input "**********"
click at [65, 77] on li "Upcoming" at bounding box center [69, 78] width 28 height 10
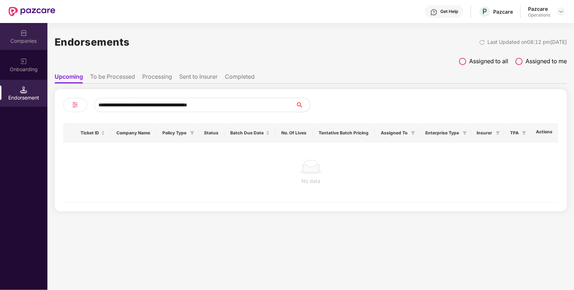
click at [27, 44] on div "Companies" at bounding box center [23, 40] width 47 height 7
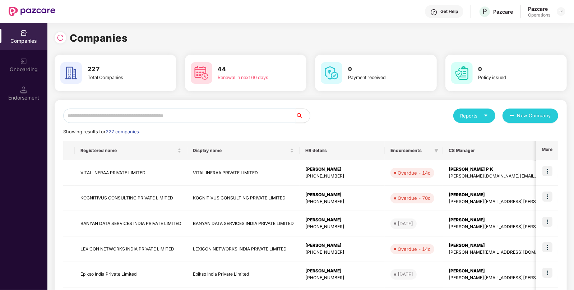
paste input "**********"
click at [134, 115] on input "**********" at bounding box center [179, 115] width 232 height 14
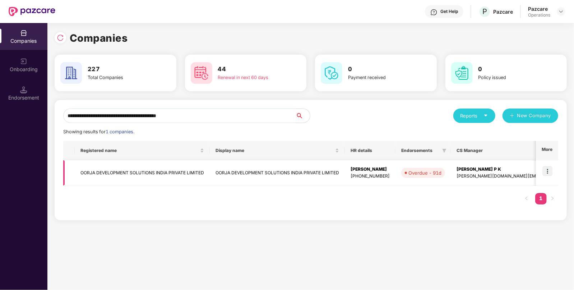
type input "**********"
click at [549, 170] on img at bounding box center [547, 171] width 10 height 10
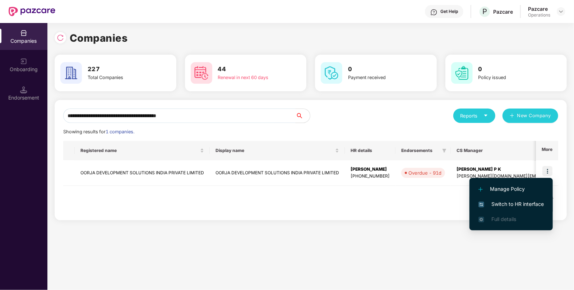
click at [514, 202] on span "Switch to HR interface" at bounding box center [510, 204] width 65 height 8
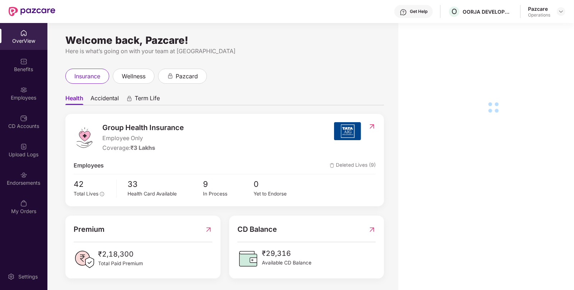
click at [20, 175] on img at bounding box center [23, 174] width 7 height 7
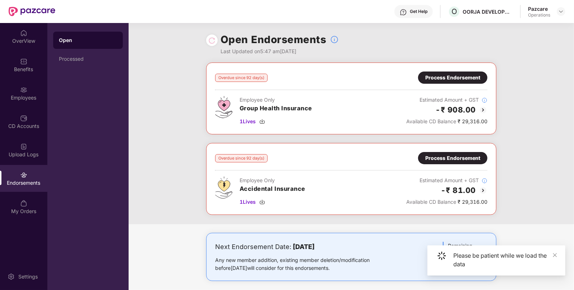
scroll to position [4, 0]
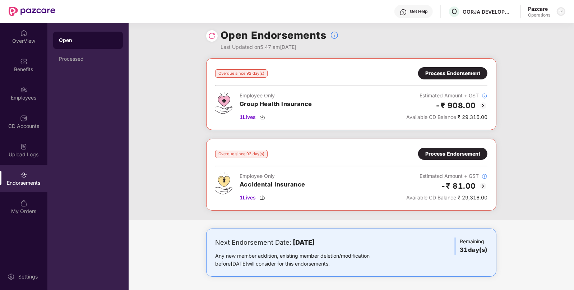
click at [562, 10] on img at bounding box center [561, 12] width 6 height 6
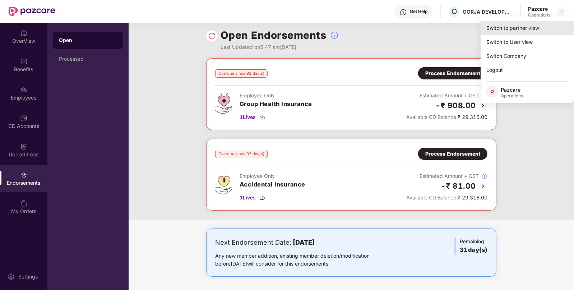
click at [514, 29] on div "Switch to partner view" at bounding box center [527, 28] width 93 height 14
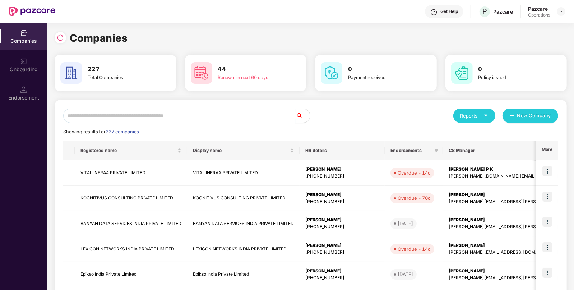
click at [238, 117] on input "text" at bounding box center [179, 115] width 232 height 14
paste input "**********"
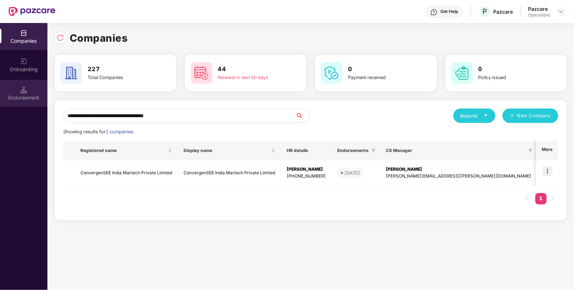
type input "**********"
click at [32, 87] on div "Endorsement" at bounding box center [23, 93] width 47 height 27
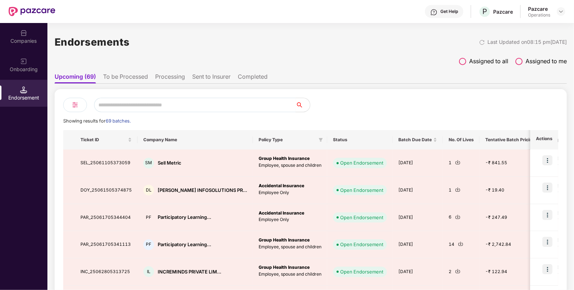
click at [150, 108] on input "text" at bounding box center [195, 105] width 202 height 14
paste input "**********"
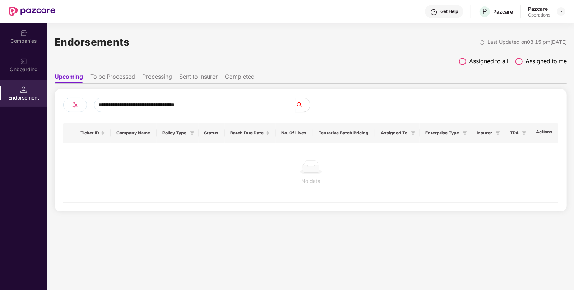
type input "**********"
click at [125, 82] on li "To be Processed" at bounding box center [112, 78] width 45 height 10
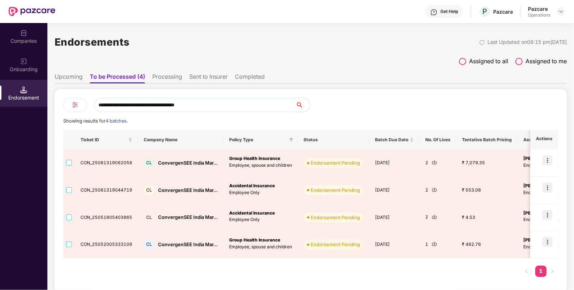
click at [25, 42] on div "Companies" at bounding box center [23, 40] width 47 height 7
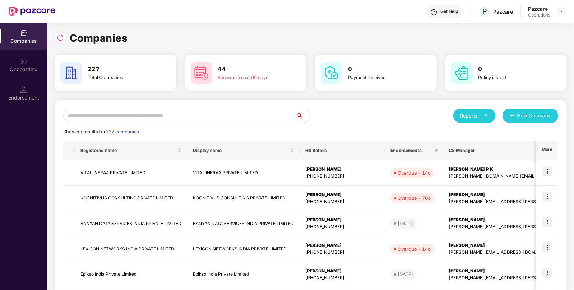
click at [203, 120] on input "text" at bounding box center [179, 115] width 232 height 14
paste input "**********"
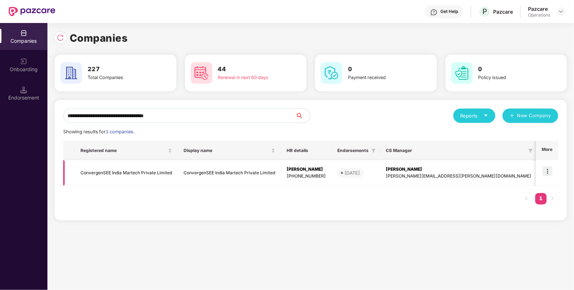
type input "**********"
click at [551, 167] on img at bounding box center [547, 171] width 10 height 10
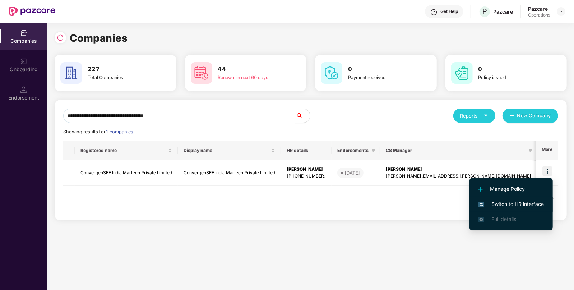
click at [506, 200] on span "Switch to HR interface" at bounding box center [510, 204] width 65 height 8
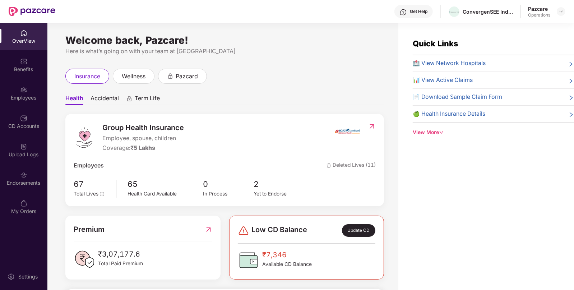
click at [18, 180] on div "Endorsements" at bounding box center [23, 182] width 47 height 7
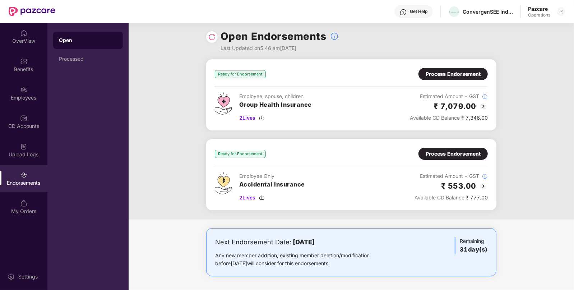
scroll to position [0, 0]
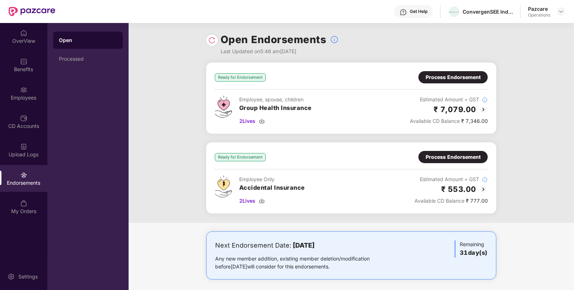
click at [211, 40] on img at bounding box center [211, 40] width 7 height 7
click at [482, 188] on img at bounding box center [483, 189] width 9 height 9
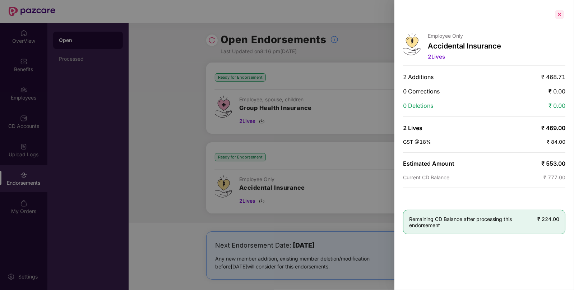
click at [555, 12] on div at bounding box center [559, 14] width 11 height 11
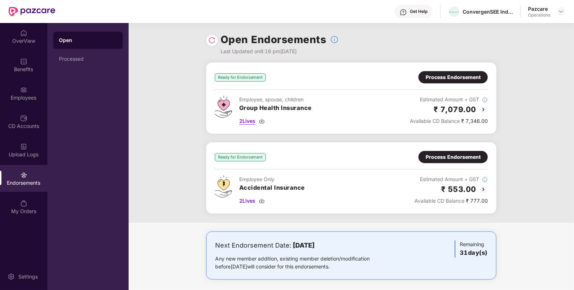
click at [264, 119] on img at bounding box center [262, 121] width 6 height 6
click at [264, 199] on img at bounding box center [262, 201] width 6 height 6
click at [450, 76] on div "Process Endorsement" at bounding box center [453, 77] width 55 height 8
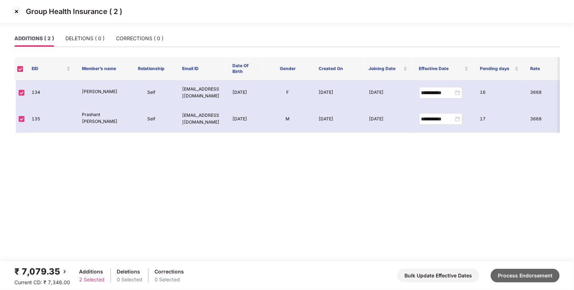
click at [507, 276] on button "Process Endorsement" at bounding box center [525, 276] width 69 height 14
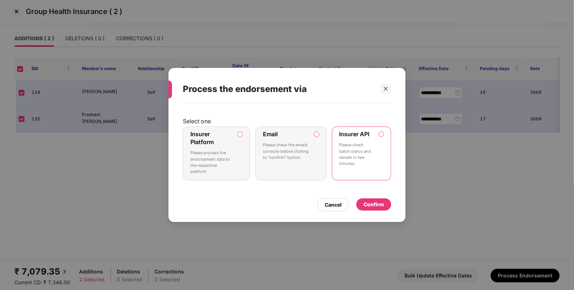
click at [372, 205] on div "Confirm" at bounding box center [374, 204] width 20 height 8
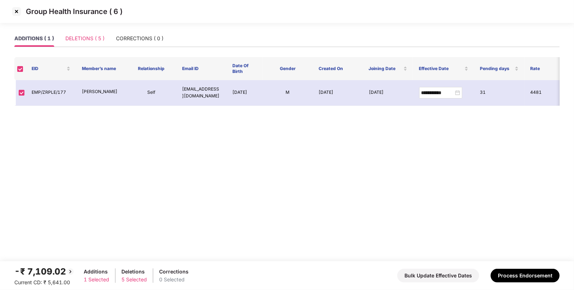
click at [93, 32] on div "DELETIONS ( 5 )" at bounding box center [84, 38] width 39 height 17
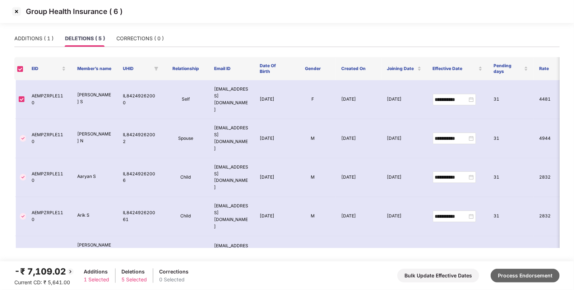
click at [506, 274] on button "Process Endorsement" at bounding box center [525, 276] width 69 height 14
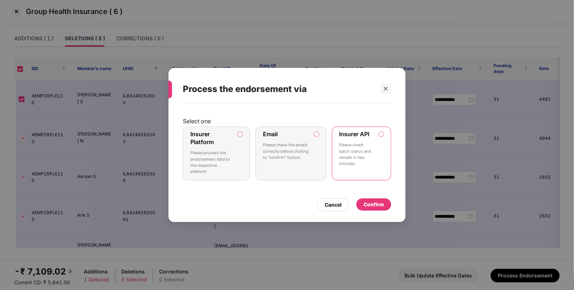
click at [375, 205] on div "Confirm" at bounding box center [374, 204] width 20 height 8
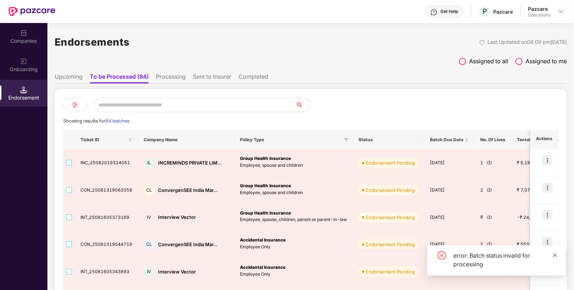
click at [554, 255] on icon "close" at bounding box center [554, 255] width 5 height 5
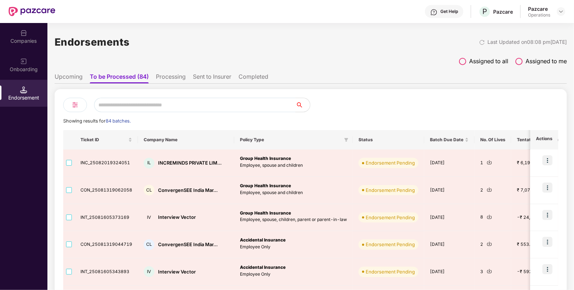
click at [178, 79] on li "Processing" at bounding box center [171, 78] width 30 height 10
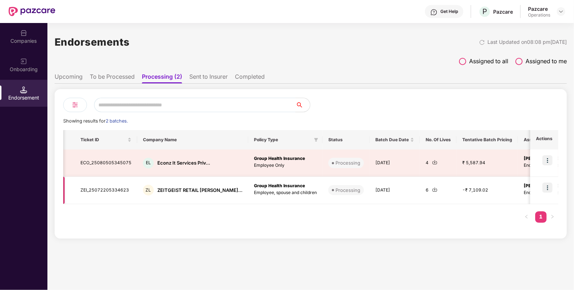
scroll to position [0, 120]
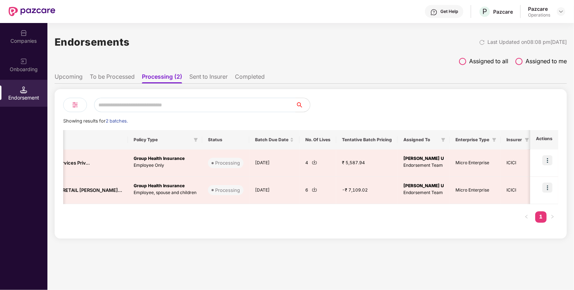
click at [200, 75] on li "Sent to Insurer" at bounding box center [208, 78] width 38 height 10
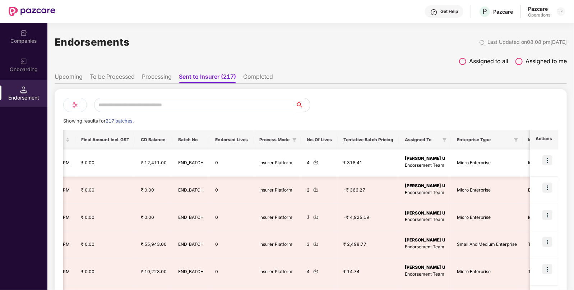
scroll to position [0, 453]
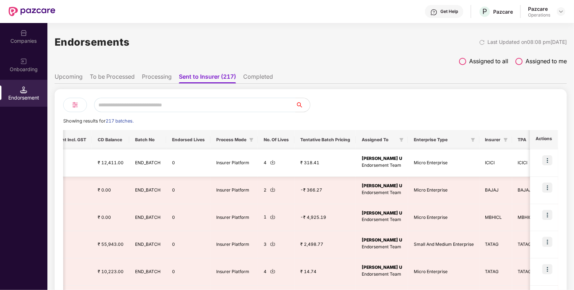
click at [545, 158] on img at bounding box center [547, 160] width 10 height 10
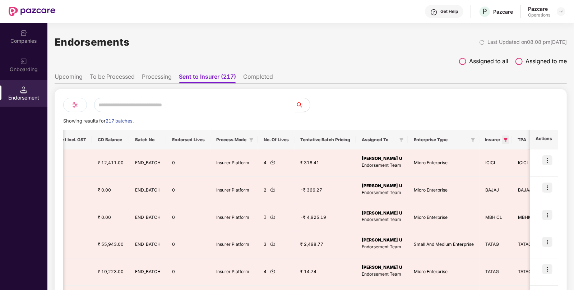
click at [502, 139] on span at bounding box center [505, 139] width 7 height 9
click at [483, 101] on div at bounding box center [434, 105] width 247 height 14
click at [123, 78] on li "To be Processed" at bounding box center [112, 78] width 45 height 10
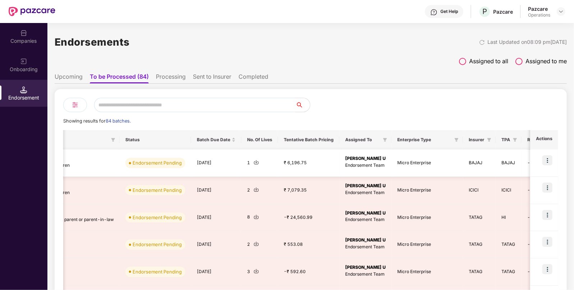
scroll to position [0, 250]
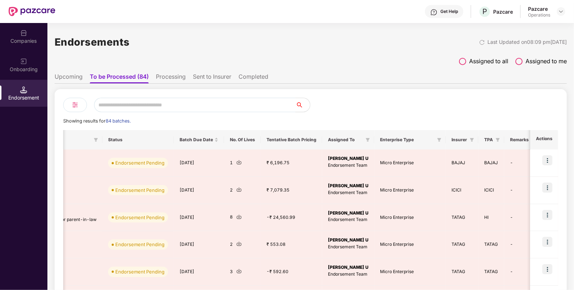
click at [173, 79] on li "Processing" at bounding box center [171, 78] width 30 height 10
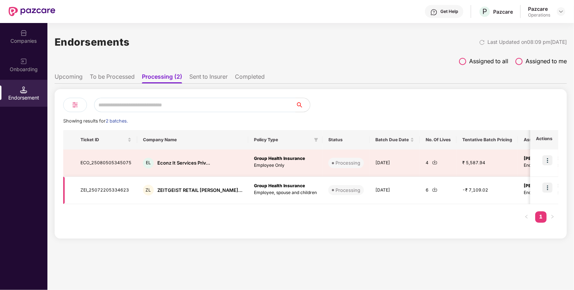
scroll to position [0, 0]
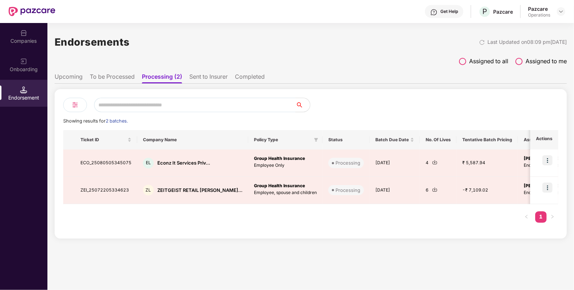
click at [212, 70] on ul "Upcoming To be Processed Processing (2) Sent to Insurer Completed" at bounding box center [311, 76] width 512 height 14
click at [210, 74] on li "Sent to Insurer" at bounding box center [208, 78] width 38 height 10
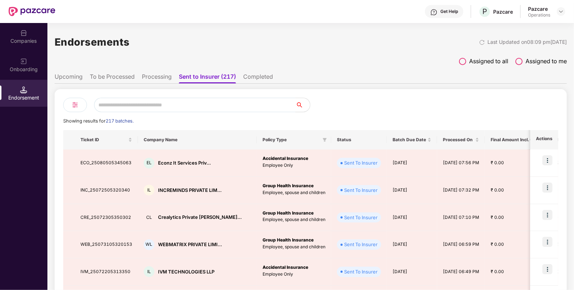
click at [251, 74] on li "Completed" at bounding box center [258, 78] width 30 height 10
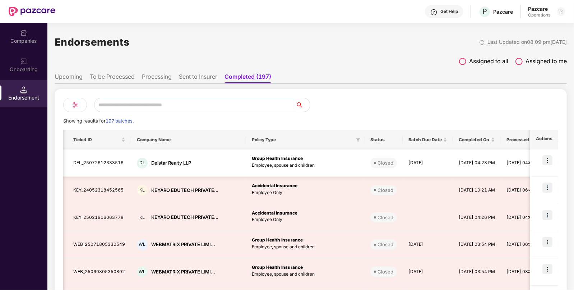
scroll to position [0, 0]
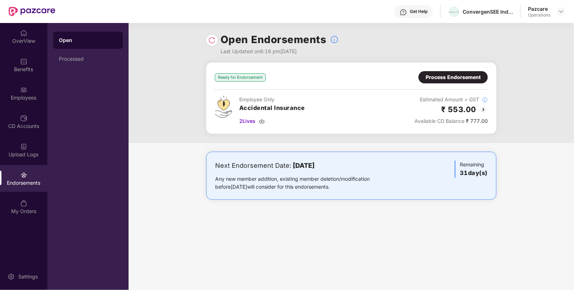
click at [438, 74] on div "Process Endorsement" at bounding box center [453, 77] width 55 height 8
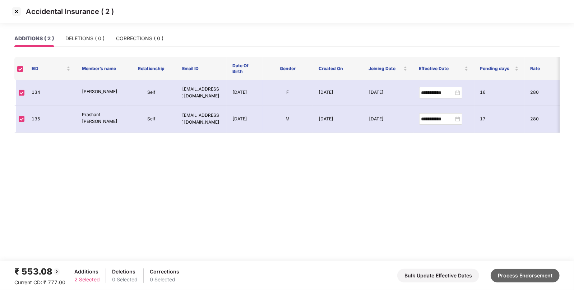
click at [526, 269] on button "Process Endorsement" at bounding box center [525, 276] width 69 height 14
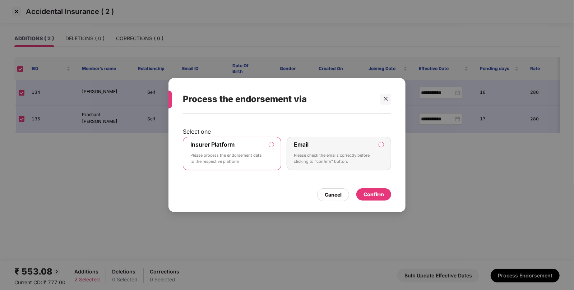
click at [369, 191] on div "Confirm" at bounding box center [374, 194] width 20 height 8
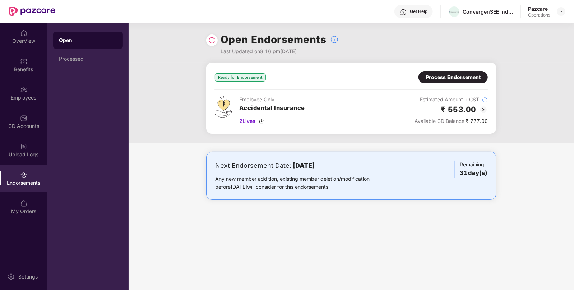
click at [433, 77] on div "Process Endorsement" at bounding box center [453, 77] width 55 height 8
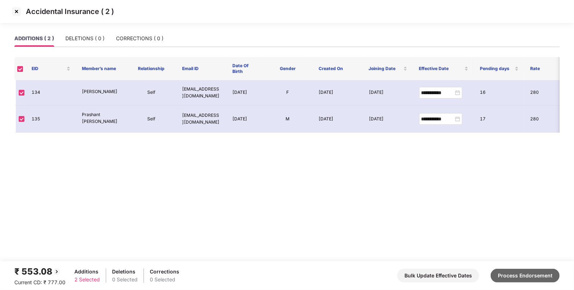
click at [508, 273] on button "Process Endorsement" at bounding box center [525, 276] width 69 height 14
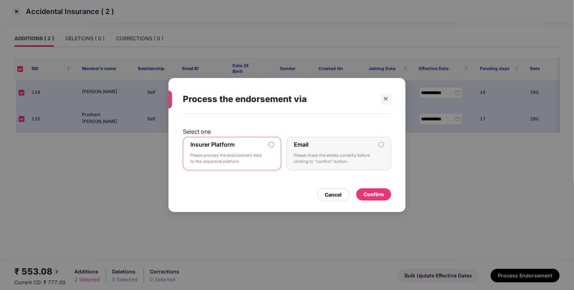
click at [367, 189] on div "Confirm" at bounding box center [373, 194] width 35 height 12
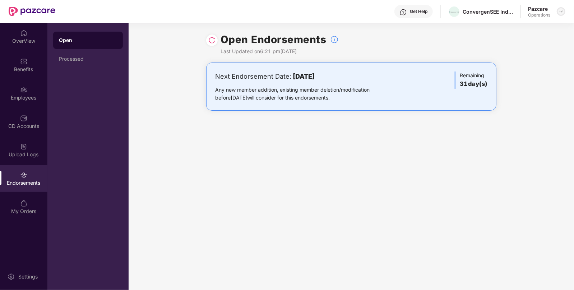
click at [562, 13] on img at bounding box center [561, 12] width 6 height 6
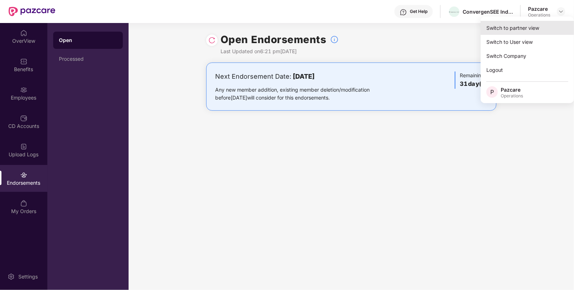
click at [503, 31] on div "Switch to partner view" at bounding box center [527, 28] width 93 height 14
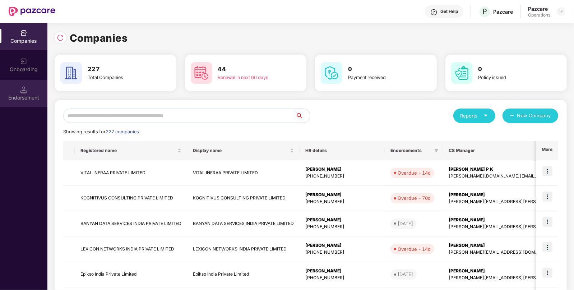
click at [18, 97] on div "Endorsement" at bounding box center [23, 97] width 47 height 7
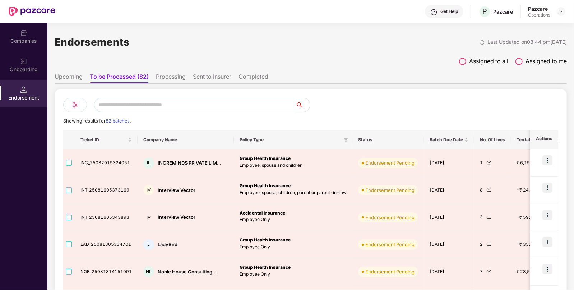
click at [163, 78] on li "Processing" at bounding box center [171, 78] width 30 height 10
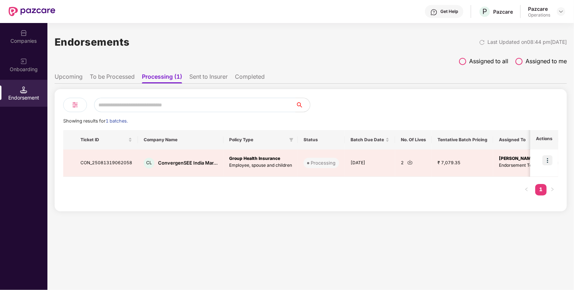
click at [204, 77] on li "Sent to Insurer" at bounding box center [208, 78] width 38 height 10
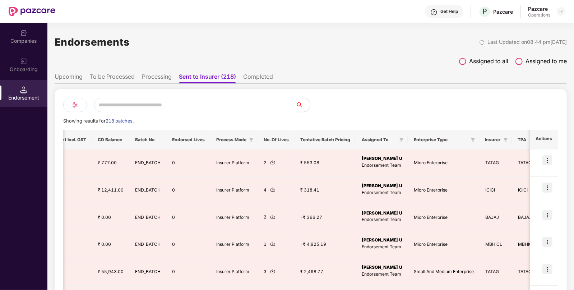
click at [256, 79] on li "Completed" at bounding box center [258, 78] width 30 height 10
